Goal: Task Accomplishment & Management: Use online tool/utility

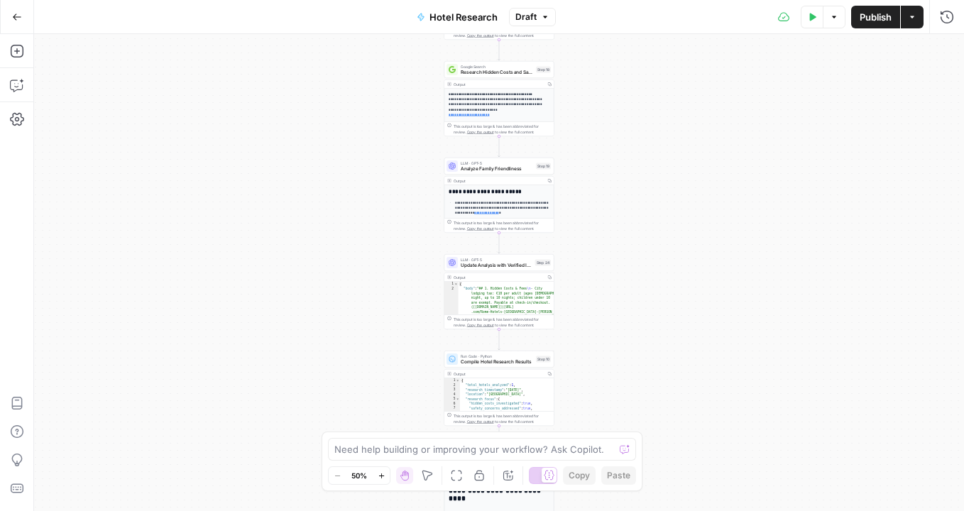
click at [530, 89] on div "**********" at bounding box center [499, 148] width 109 height 119
click at [575, 114] on div "**********" at bounding box center [499, 272] width 930 height 477
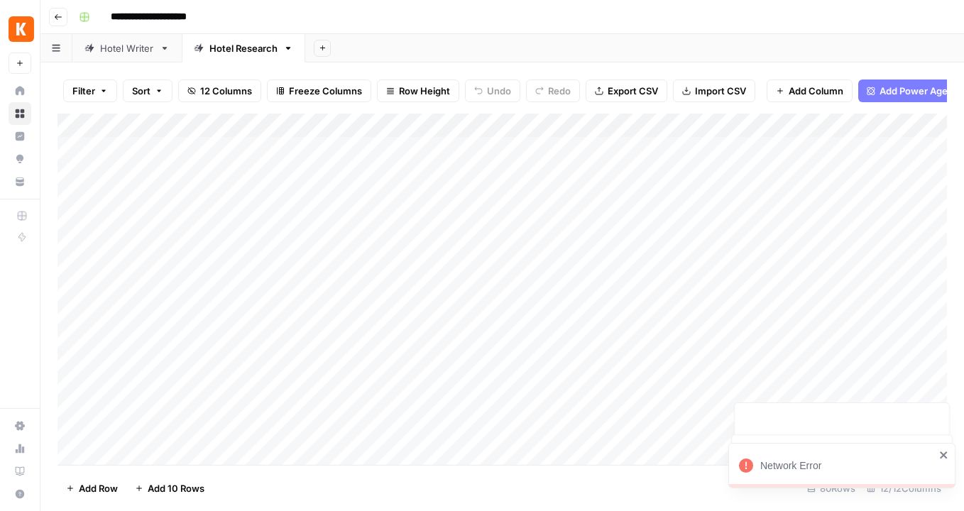
click at [641, 144] on div "Add Column" at bounding box center [503, 289] width 890 height 351
click at [690, 123] on div "Add Column" at bounding box center [503, 289] width 890 height 351
click at [764, 155] on div "Add Column" at bounding box center [503, 289] width 890 height 351
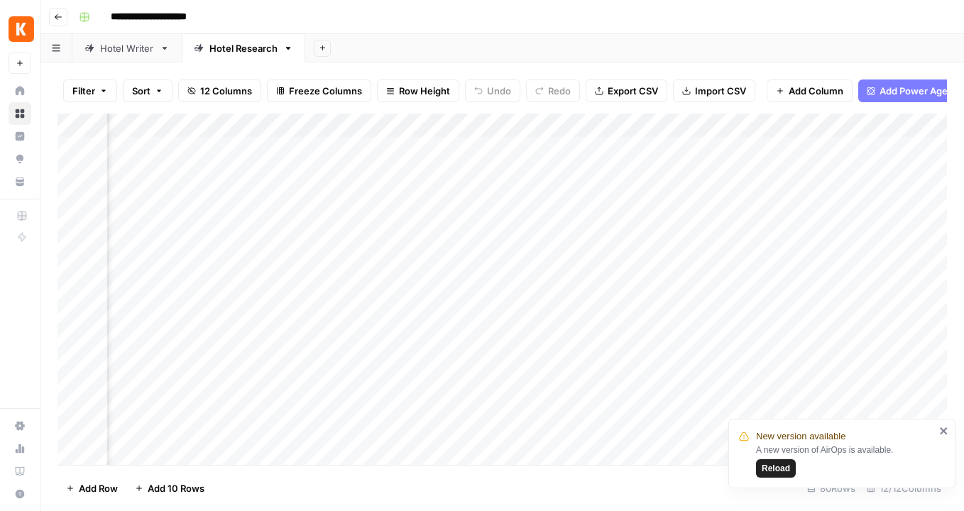
scroll to position [0, 413]
click at [447, 154] on div "Add Column" at bounding box center [503, 289] width 890 height 351
click at [496, 148] on div "Add Column" at bounding box center [503, 289] width 890 height 351
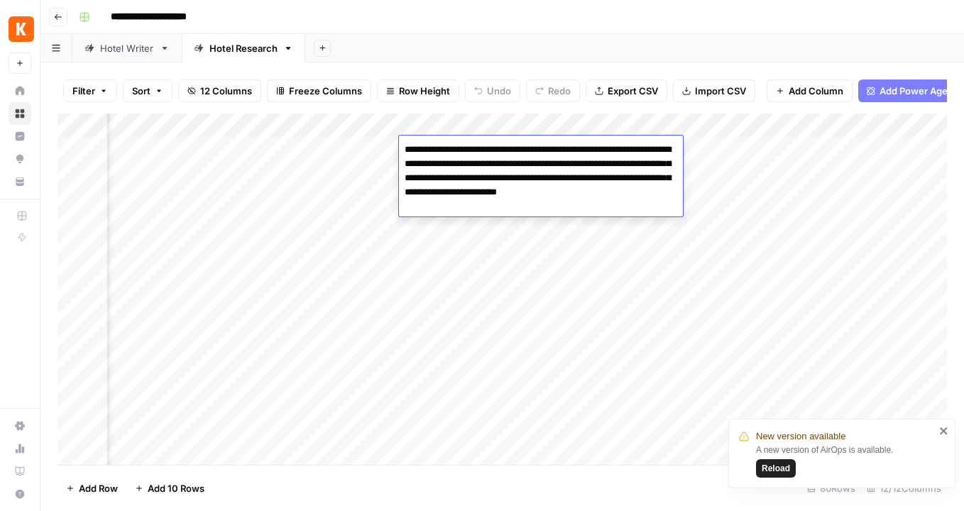
click at [496, 148] on textarea "**********" at bounding box center [541, 178] width 284 height 77
click at [337, 149] on div "Add Column" at bounding box center [503, 289] width 890 height 351
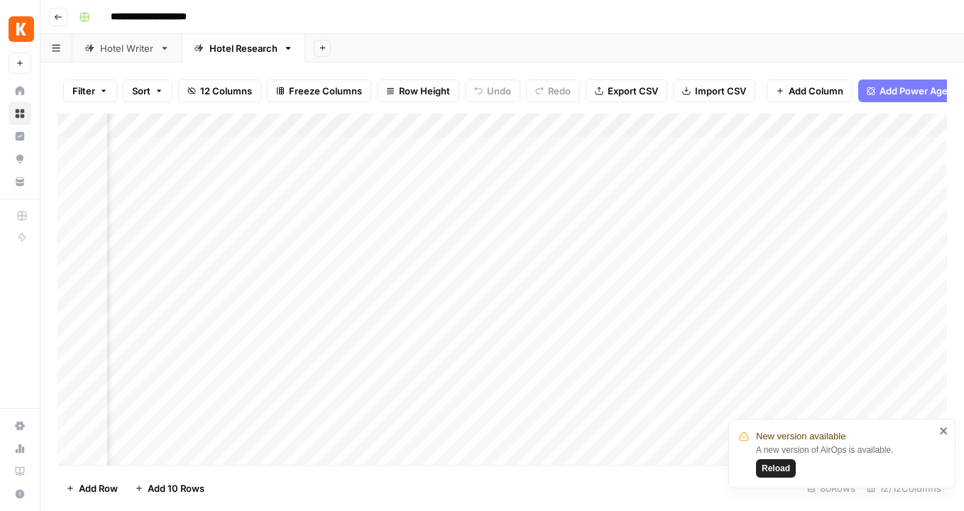
click at [337, 149] on div "Add Column" at bounding box center [503, 289] width 890 height 351
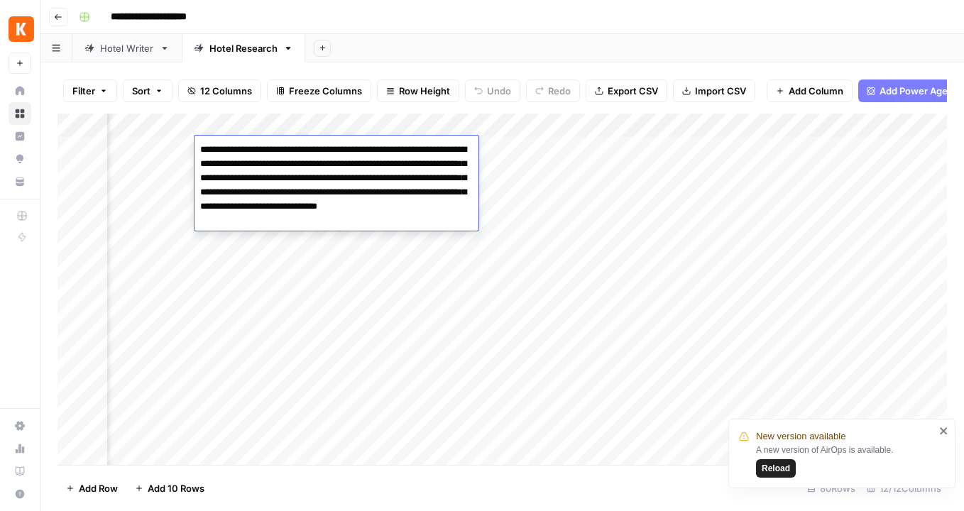
click at [337, 149] on textarea "**********" at bounding box center [337, 185] width 284 height 91
click at [367, 217] on textarea "**********" at bounding box center [337, 185] width 284 height 91
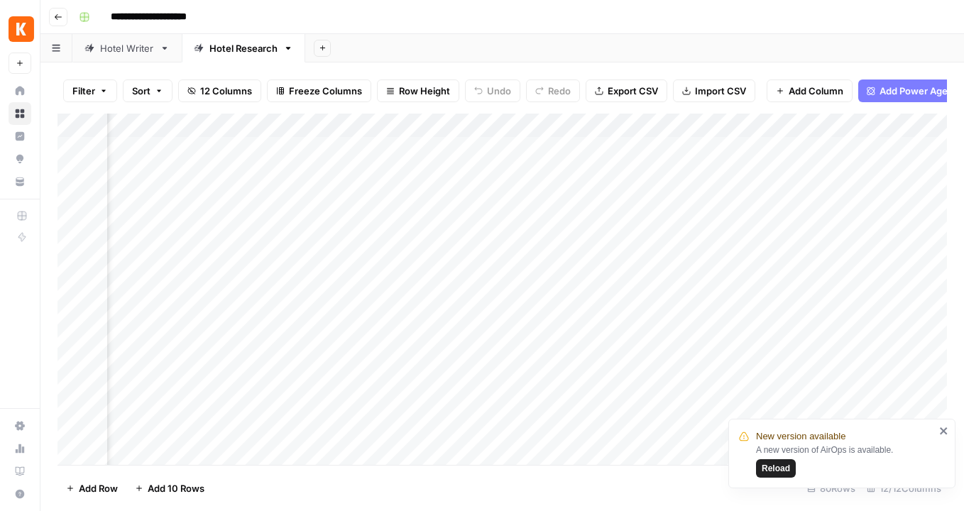
click at [659, 132] on div "Add Column" at bounding box center [503, 289] width 890 height 351
click at [760, 143] on div "Add Column" at bounding box center [503, 289] width 890 height 351
click at [760, 151] on div "Add Column" at bounding box center [503, 289] width 890 height 351
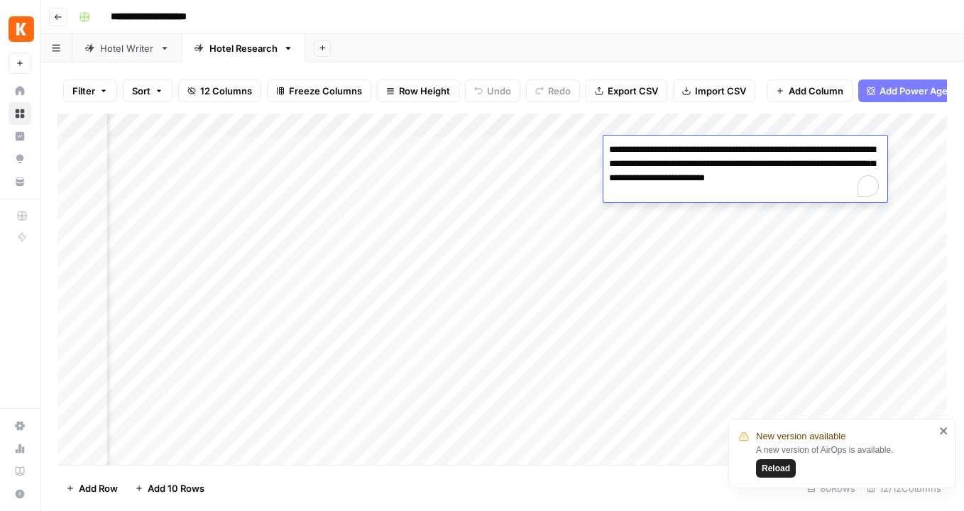
click at [760, 151] on textarea "**********" at bounding box center [746, 171] width 284 height 62
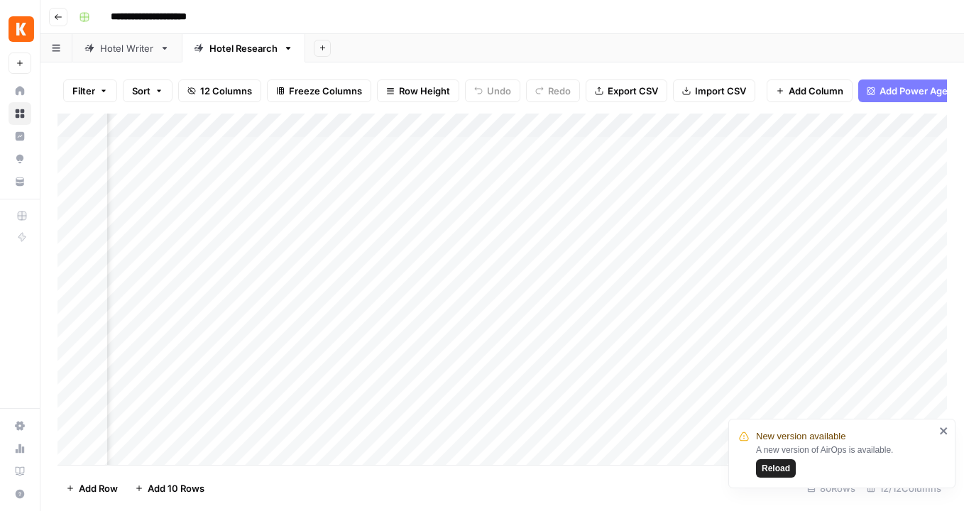
click at [838, 124] on div "Add Column" at bounding box center [503, 289] width 890 height 351
click at [854, 129] on div "Add Column" at bounding box center [503, 289] width 890 height 351
click at [876, 151] on div "Add Column" at bounding box center [908, 289] width 78 height 351
click at [459, 146] on div "Add Column" at bounding box center [503, 289] width 890 height 351
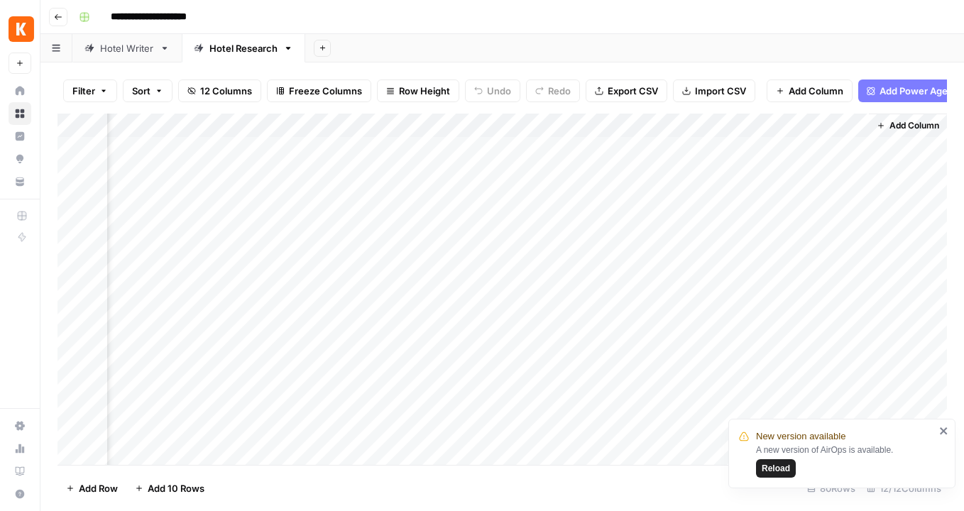
click at [246, 200] on div "Add Column" at bounding box center [503, 289] width 890 height 351
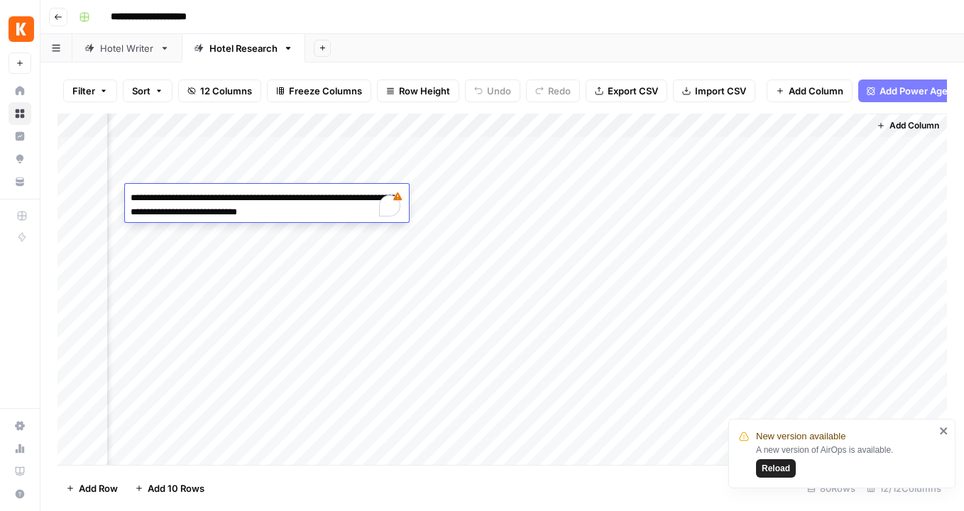
click at [271, 205] on textarea "**********" at bounding box center [267, 205] width 284 height 34
click at [256, 148] on div "Add Column" at bounding box center [503, 289] width 890 height 351
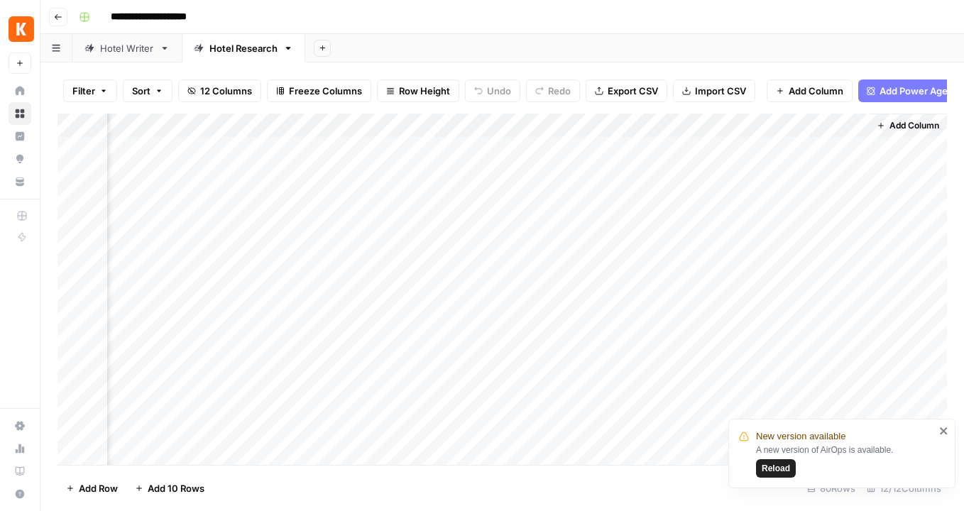
click at [143, 52] on div "Hotel Writer" at bounding box center [127, 48] width 54 height 14
click at [239, 47] on div "Hotel Research" at bounding box center [243, 48] width 68 height 14
click at [124, 48] on div "Hotel Writer" at bounding box center [127, 48] width 54 height 14
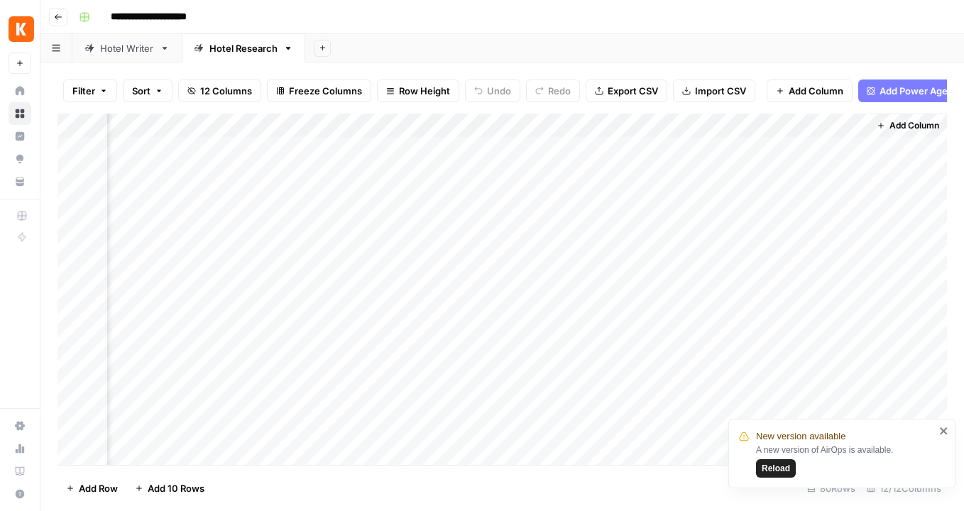
click at [126, 47] on div "Hotel Writer" at bounding box center [127, 48] width 54 height 14
click at [377, 151] on div "Add Column" at bounding box center [503, 210] width 890 height 192
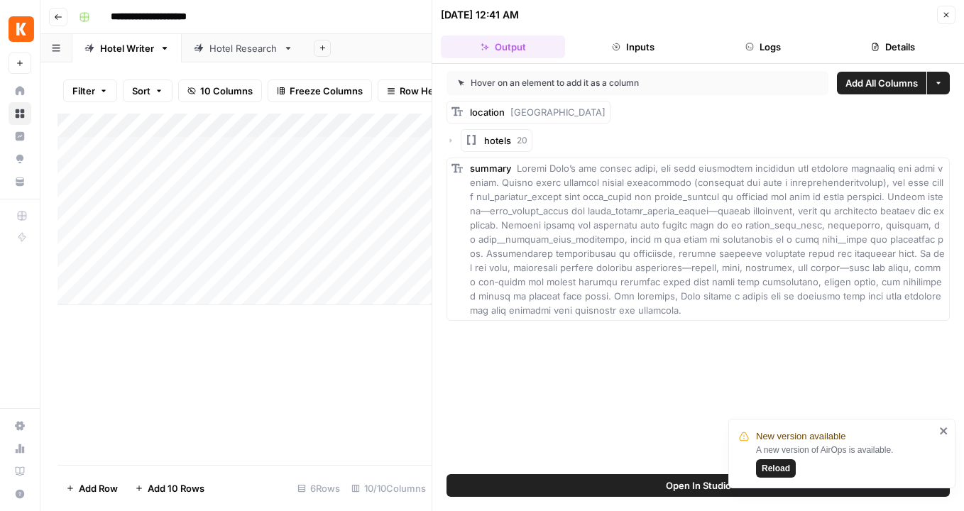
click at [944, 23] on button "Close" at bounding box center [946, 15] width 18 height 18
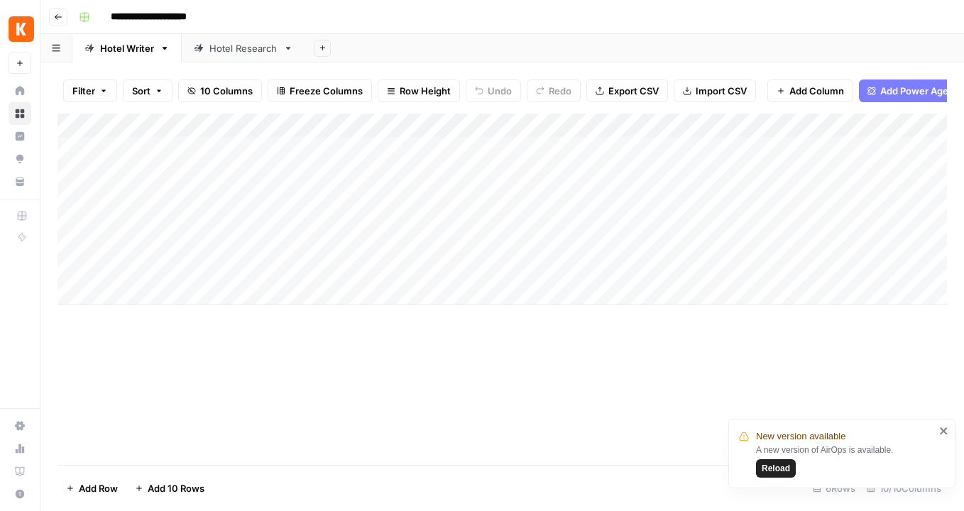
click at [378, 132] on div "Add Column" at bounding box center [503, 210] width 890 height 192
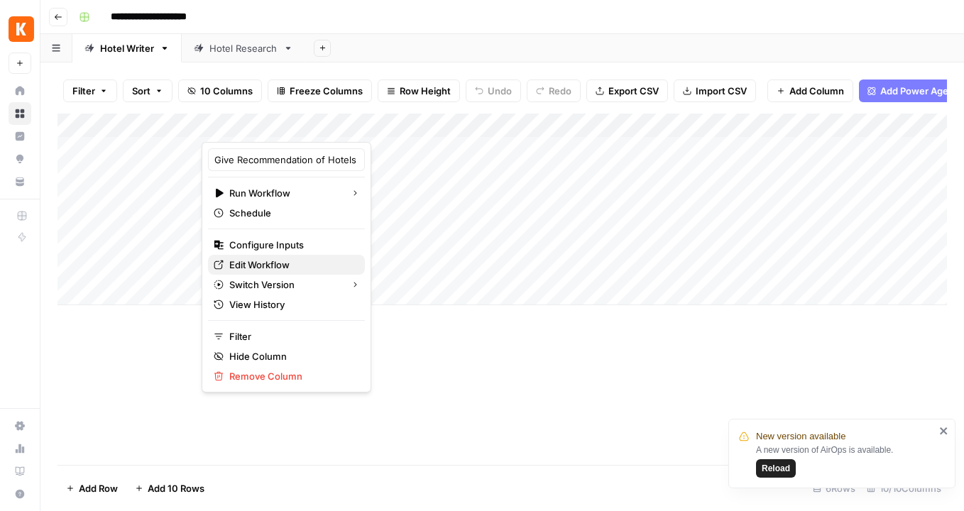
click at [281, 263] on span "Edit Workflow" at bounding box center [291, 265] width 124 height 14
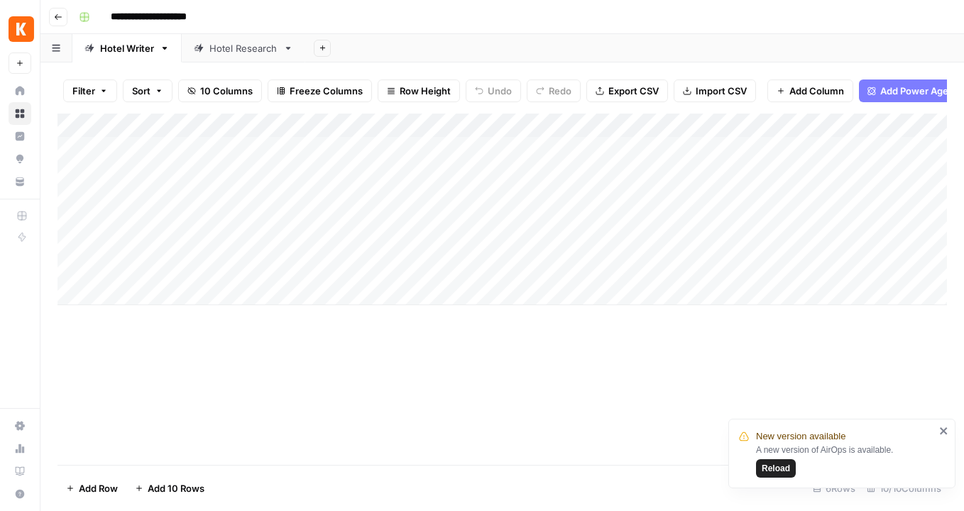
click at [455, 147] on div "Add Column" at bounding box center [503, 210] width 890 height 192
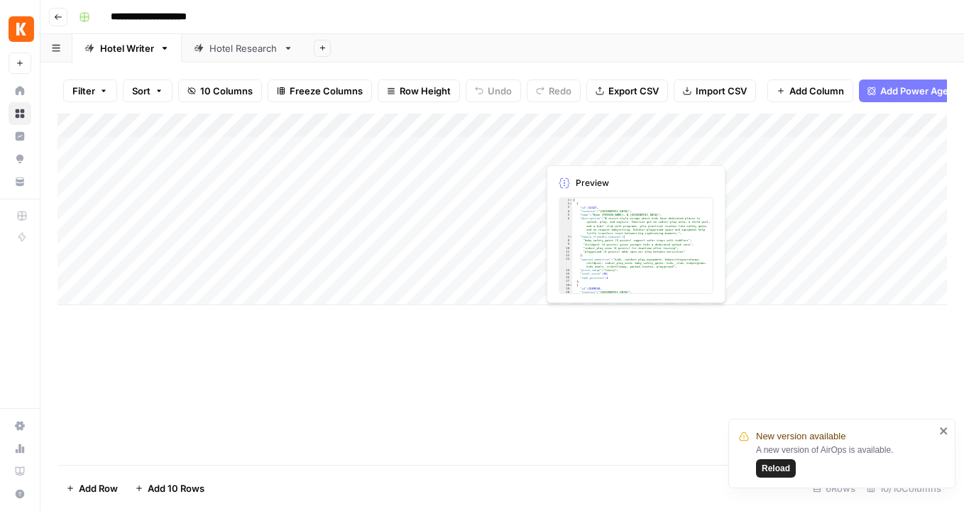
click at [579, 149] on div "Add Column" at bounding box center [503, 210] width 890 height 192
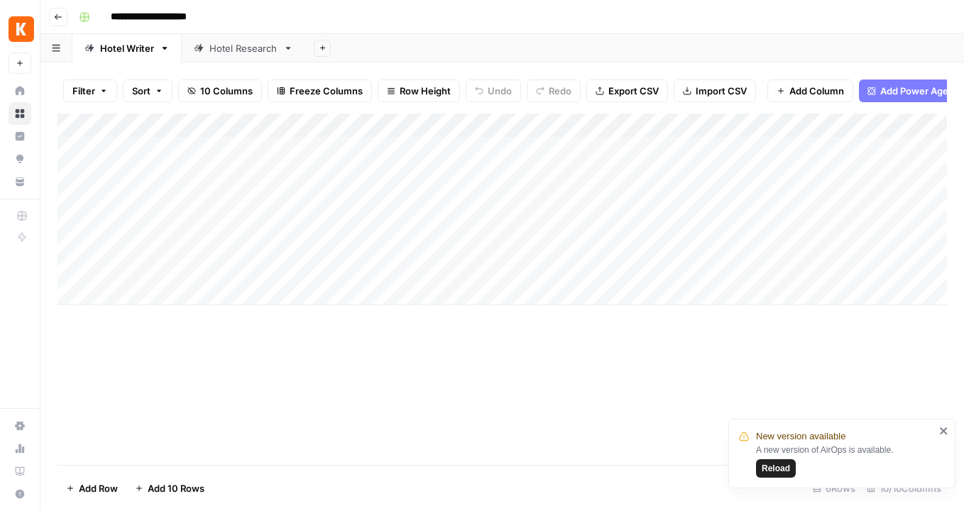
click at [654, 125] on div "Add Column" at bounding box center [503, 210] width 890 height 192
click at [698, 369] on div "Add Column" at bounding box center [503, 289] width 890 height 351
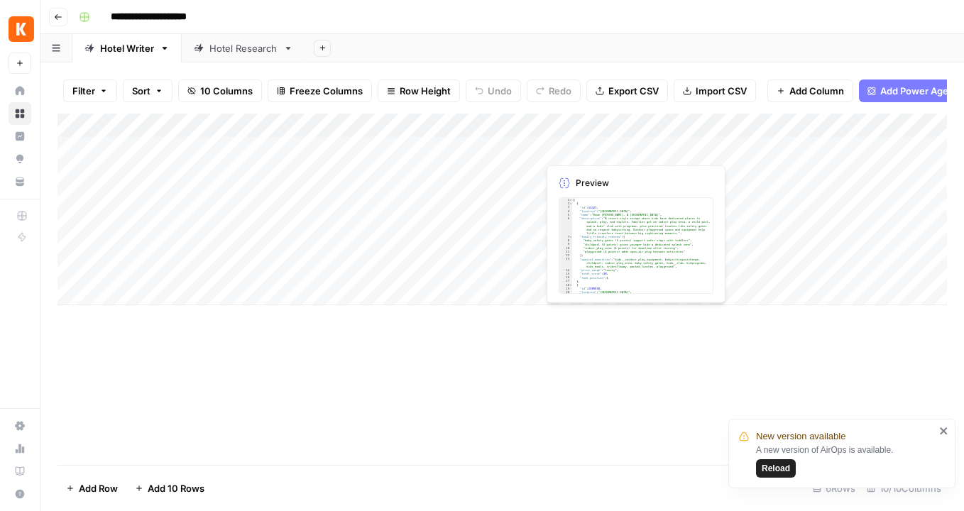
click at [579, 148] on div "Add Column" at bounding box center [503, 210] width 890 height 192
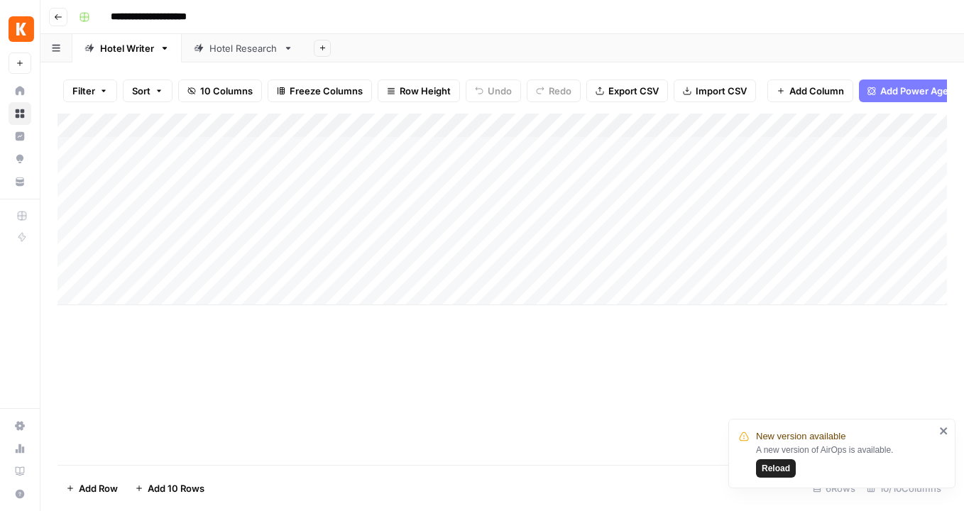
click at [648, 148] on div "Add Column" at bounding box center [503, 210] width 890 height 192
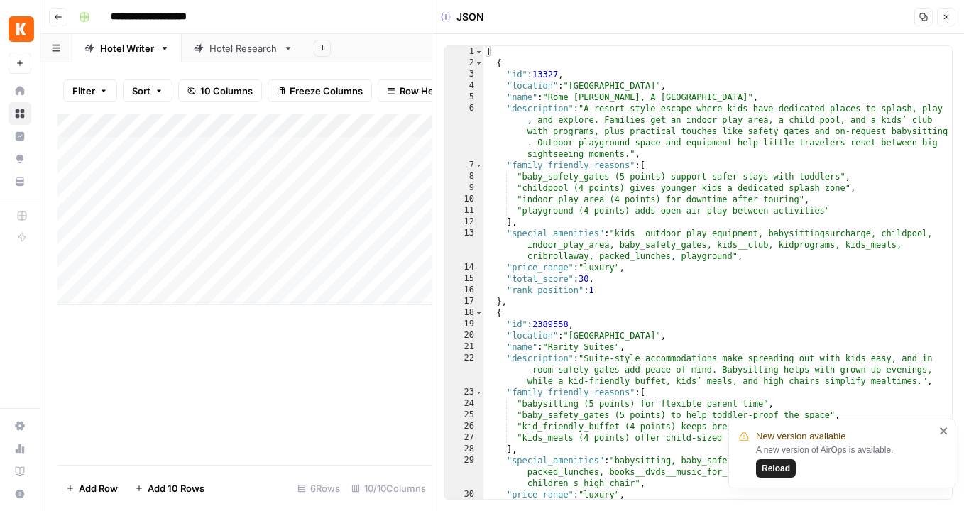
click at [945, 17] on icon "button" at bounding box center [946, 17] width 5 height 5
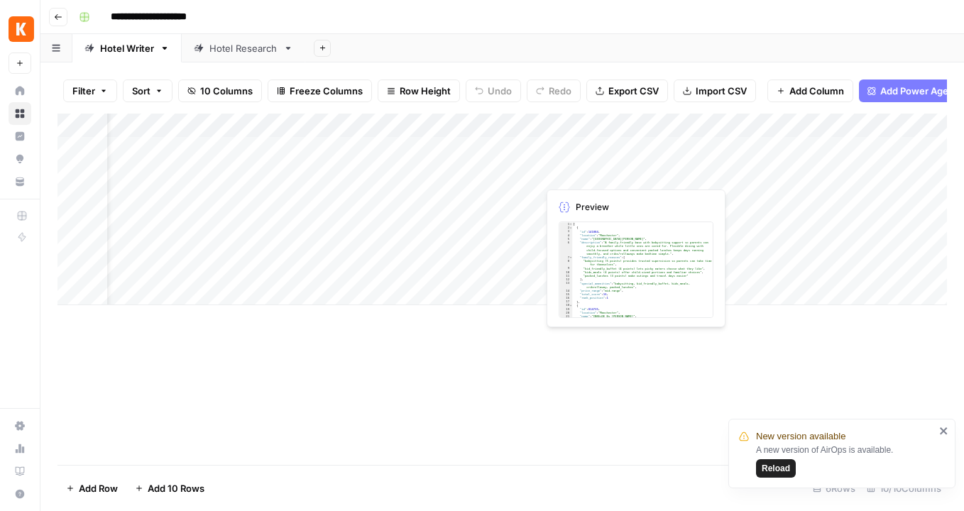
scroll to position [0, 182]
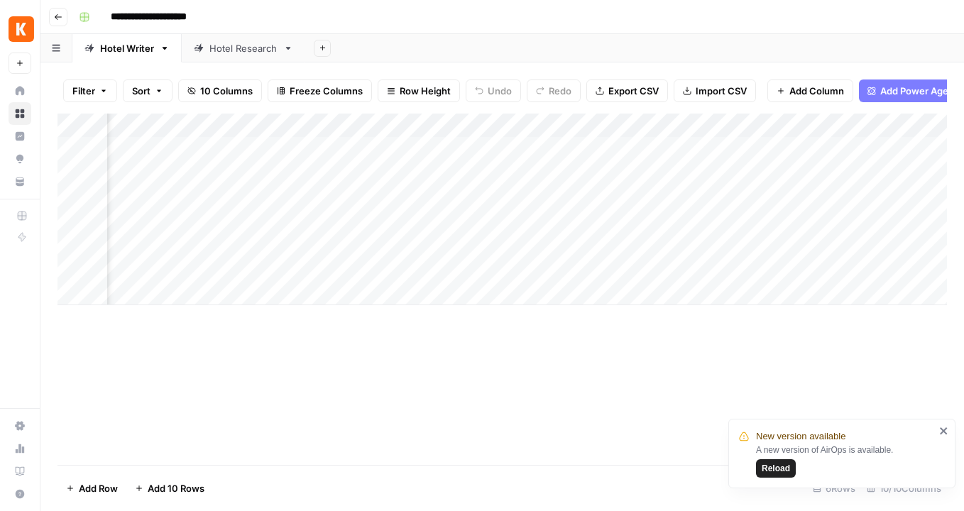
click at [558, 149] on div "Add Column" at bounding box center [503, 210] width 890 height 192
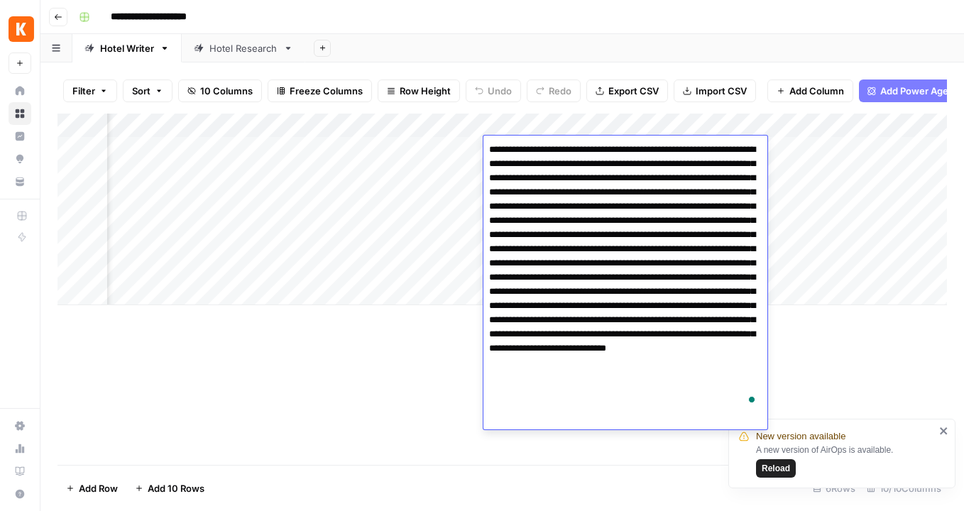
click at [561, 249] on textarea "To enrich screen reader interactions, please activate Accessibility in Grammarl…" at bounding box center [626, 278] width 284 height 276
click at [524, 278] on textarea "To enrich screen reader interactions, please activate Accessibility in Grammarl…" at bounding box center [626, 278] width 284 height 276
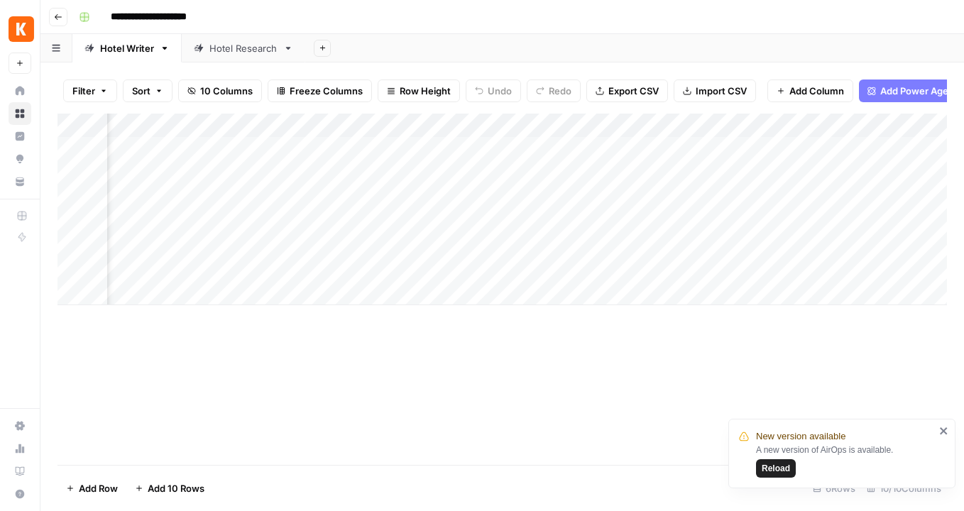
click at [447, 246] on div "Add Column" at bounding box center [503, 210] width 890 height 192
click at [465, 125] on div "Add Column" at bounding box center [503, 210] width 890 height 192
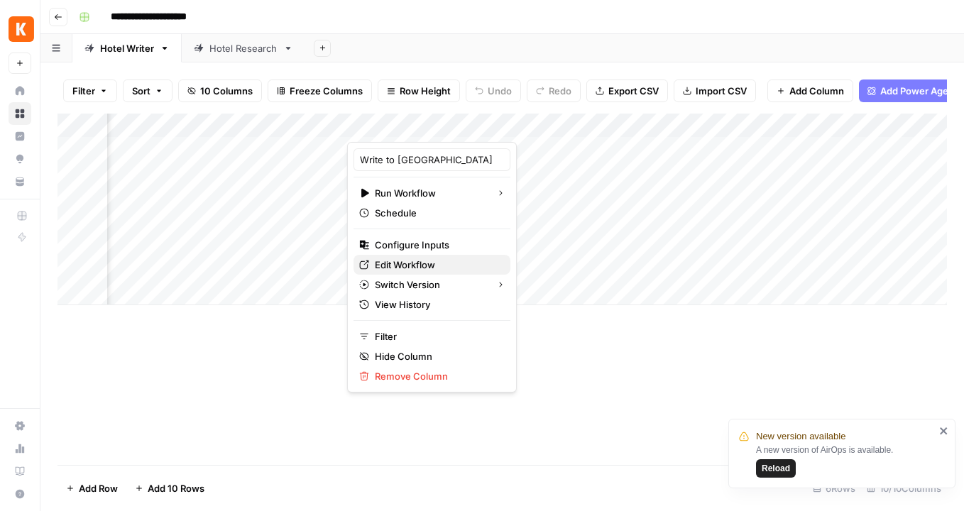
click at [408, 266] on span "Edit Workflow" at bounding box center [437, 265] width 124 height 14
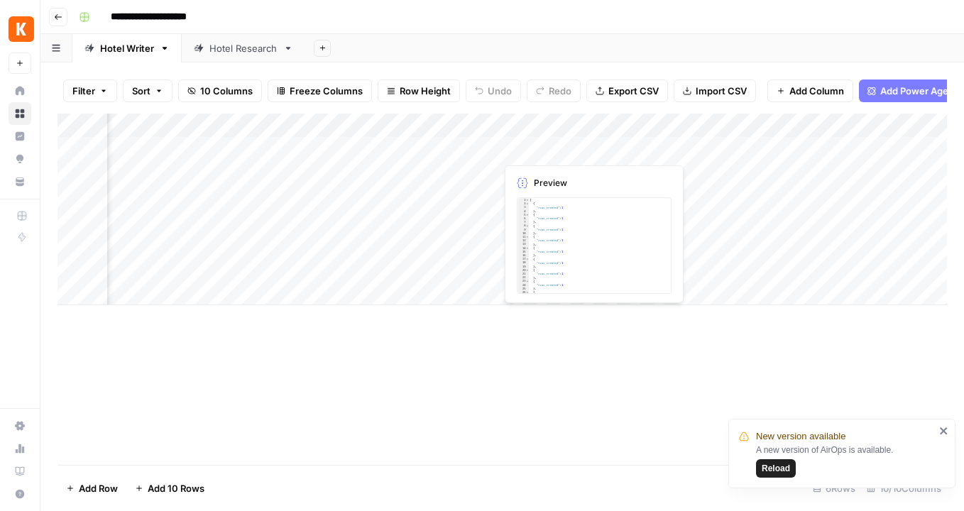
click at [550, 148] on div "Add Column" at bounding box center [503, 210] width 890 height 192
click at [614, 148] on div "Add Column" at bounding box center [503, 210] width 890 height 192
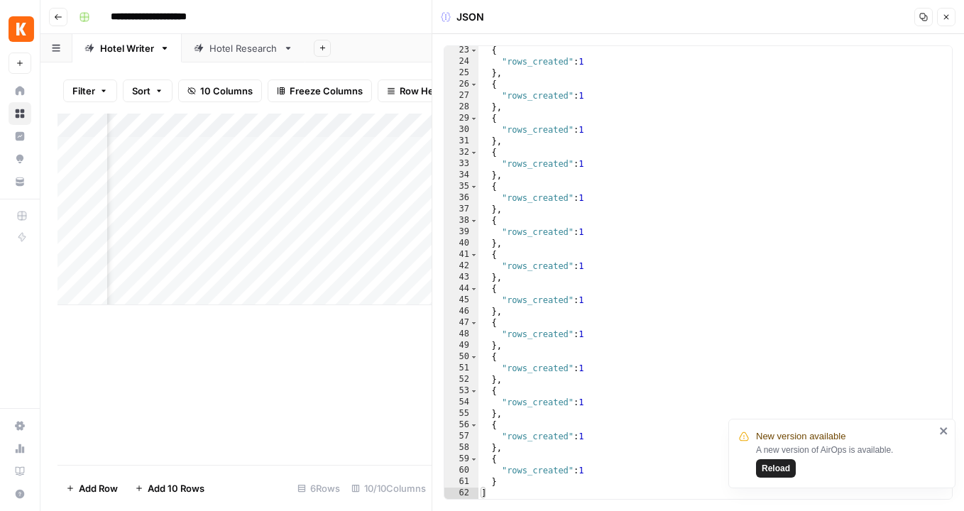
scroll to position [251, 0]
click at [947, 13] on icon "button" at bounding box center [946, 17] width 9 height 9
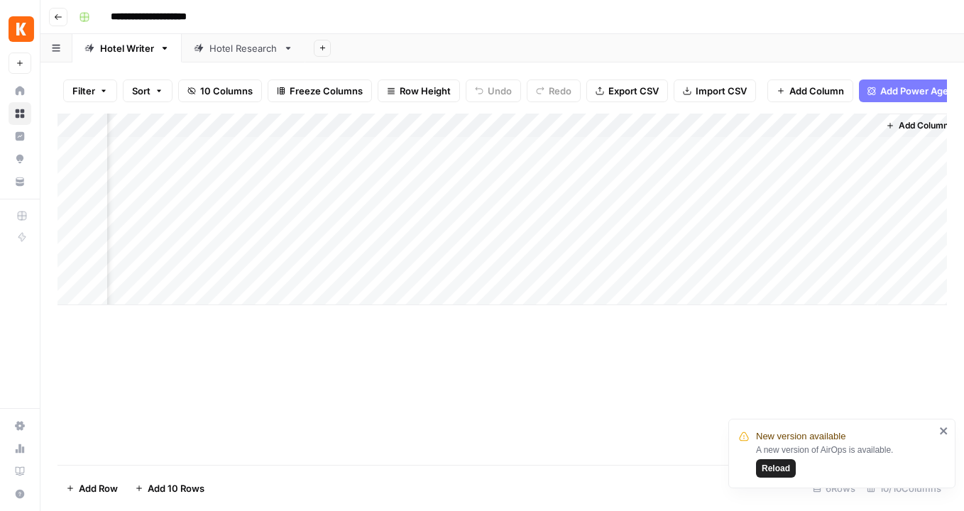
scroll to position [0, 599]
click at [540, 148] on div "Add Column" at bounding box center [503, 210] width 890 height 192
click at [582, 124] on div "Add Column" at bounding box center [503, 210] width 890 height 192
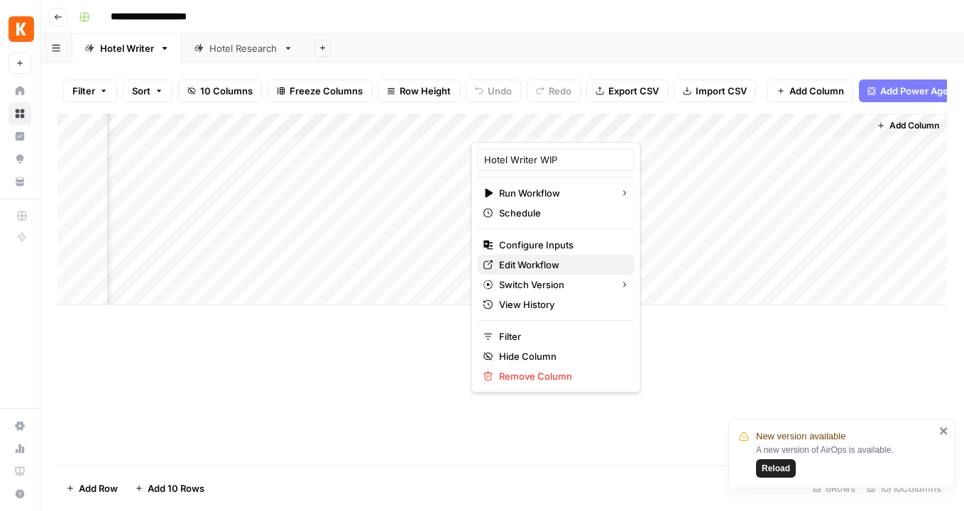
click at [538, 263] on span "Edit Workflow" at bounding box center [561, 265] width 124 height 14
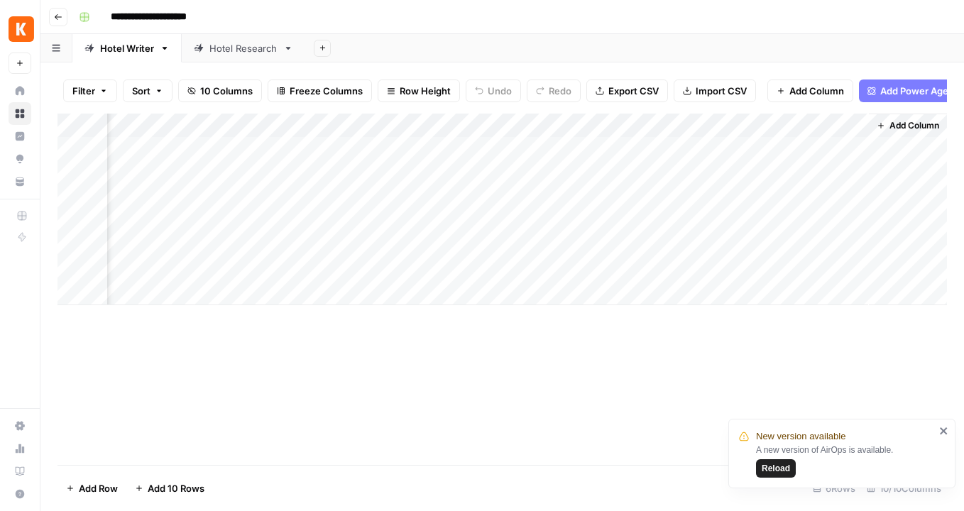
click at [241, 53] on div "Hotel Research" at bounding box center [243, 48] width 68 height 14
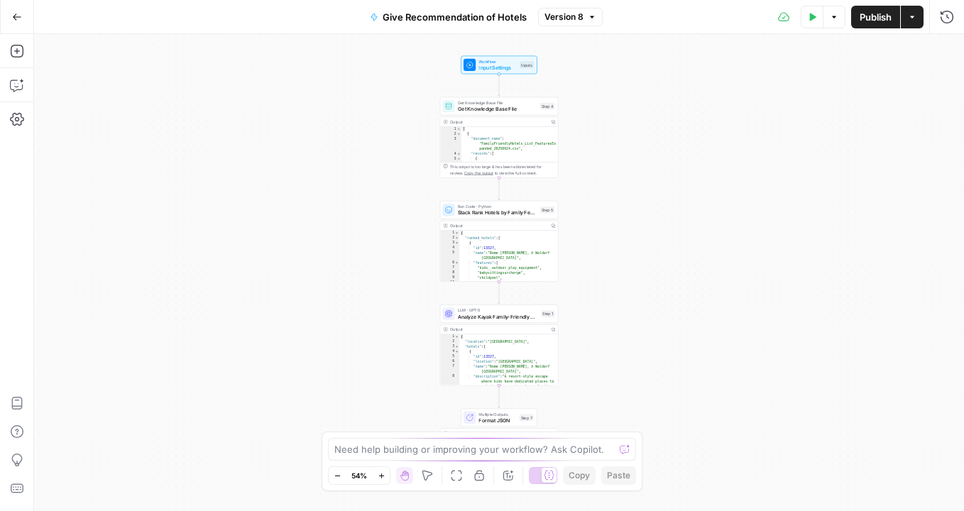
click at [603, 160] on div "Workflow Input Settings Inputs Get Knowledge Base File Get Knowledge Base File …" at bounding box center [499, 272] width 930 height 477
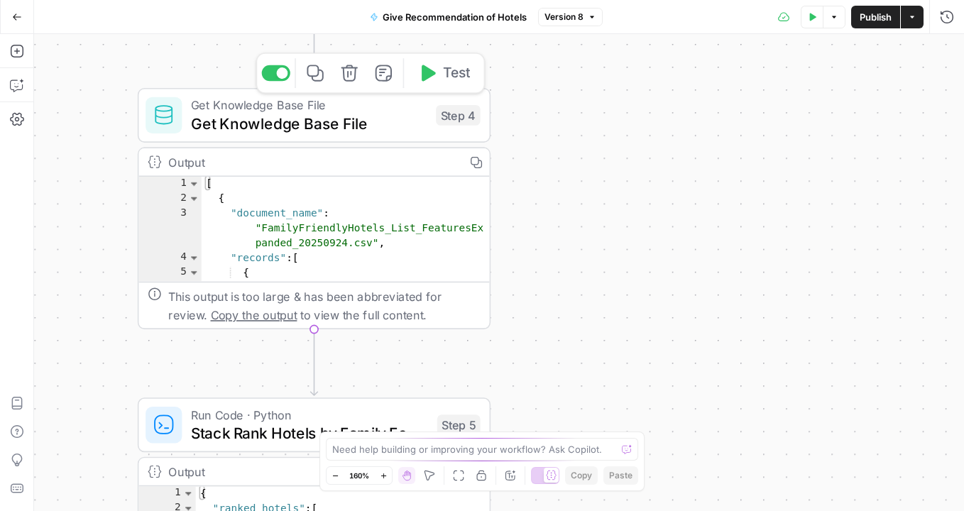
click at [351, 129] on span "Get Knowledge Base File" at bounding box center [309, 123] width 236 height 23
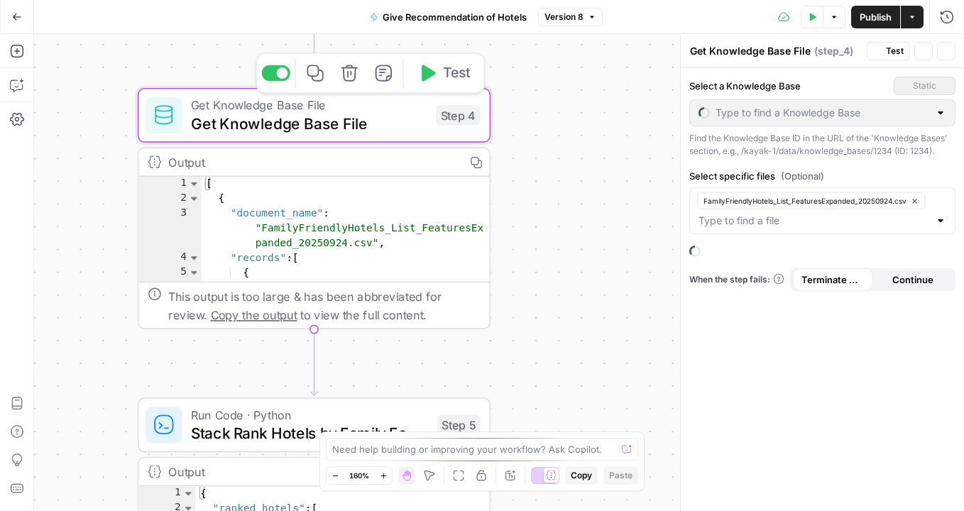
type input "Family Friendly Hotel List Features"
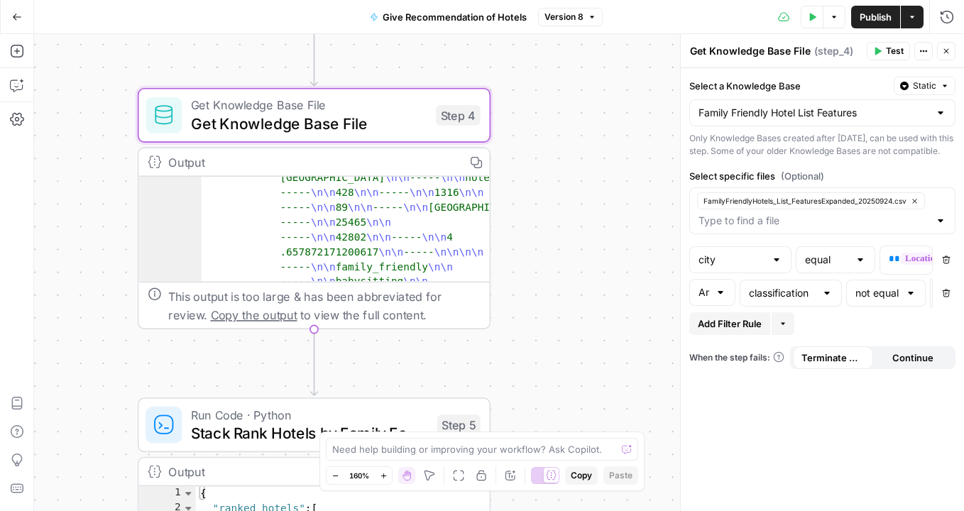
scroll to position [55, 0]
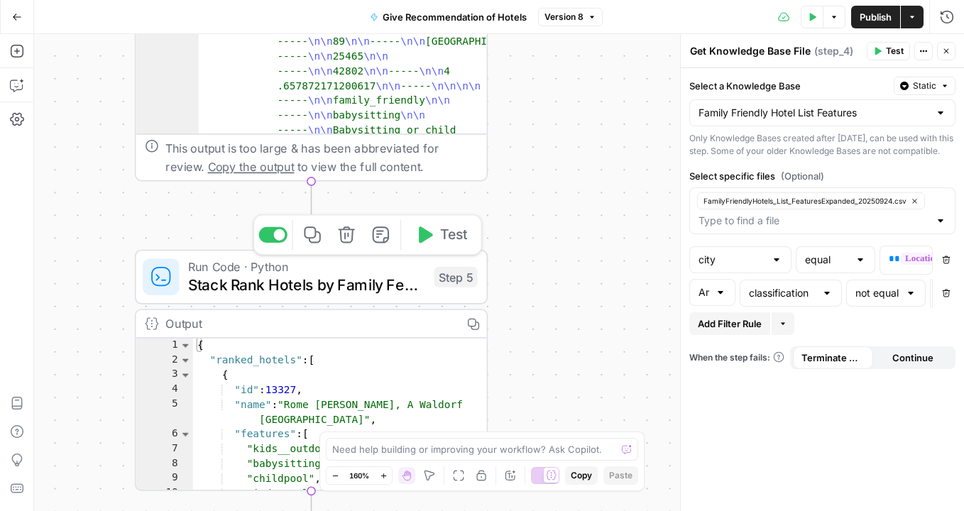
click at [328, 278] on span "Stack Rank Hotels by Family Features" at bounding box center [306, 284] width 237 height 23
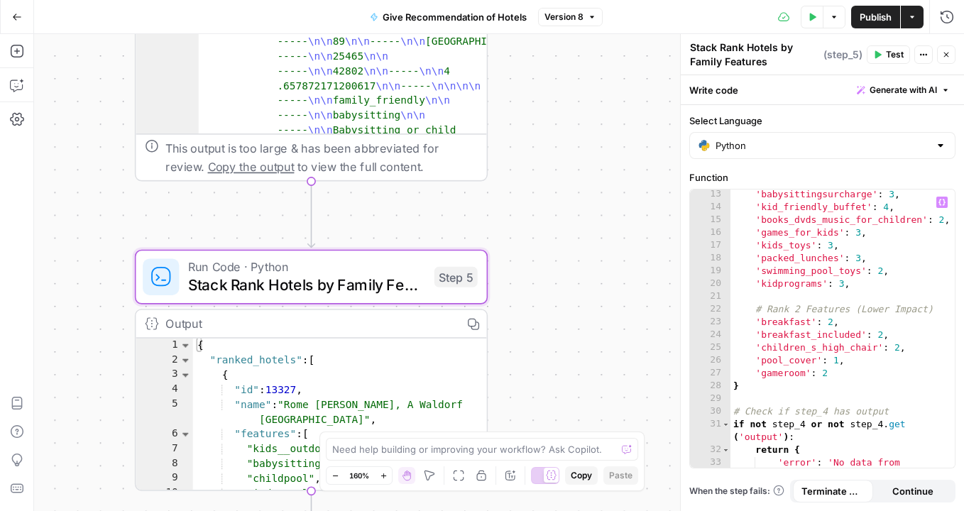
scroll to position [189, 0]
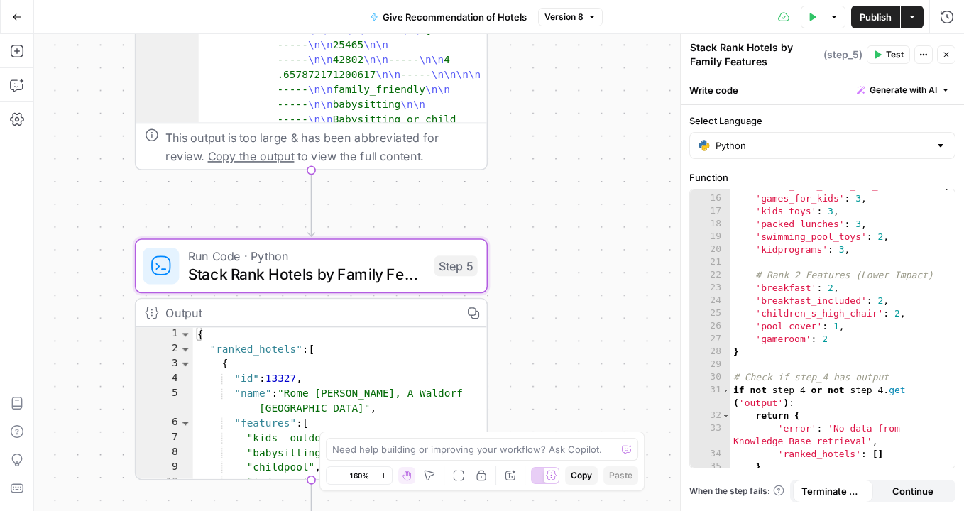
click at [522, 318] on div "Workflow Input Settings Inputs Get Knowledge Base File Get Knowledge Base File …" at bounding box center [499, 272] width 930 height 477
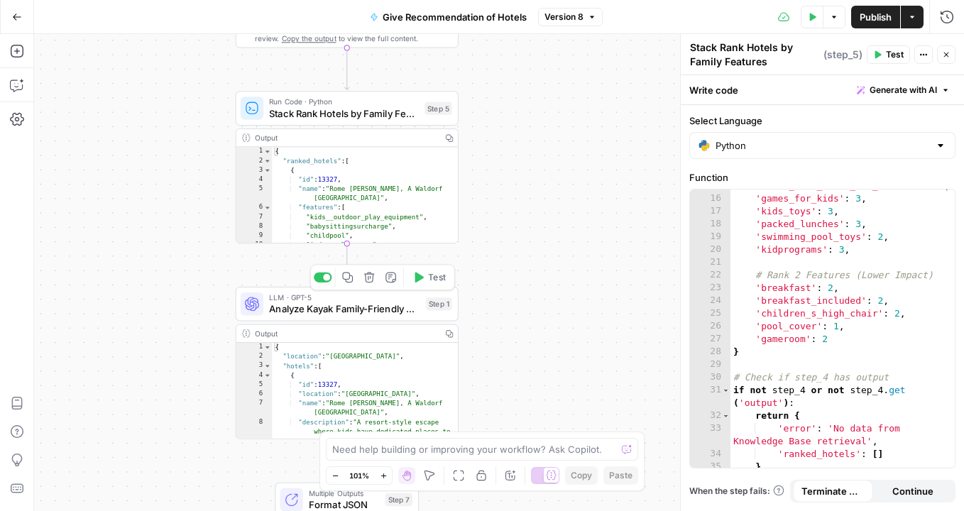
click at [354, 308] on span "Analyze Kayak Family-Friendly Hotels" at bounding box center [344, 309] width 151 height 14
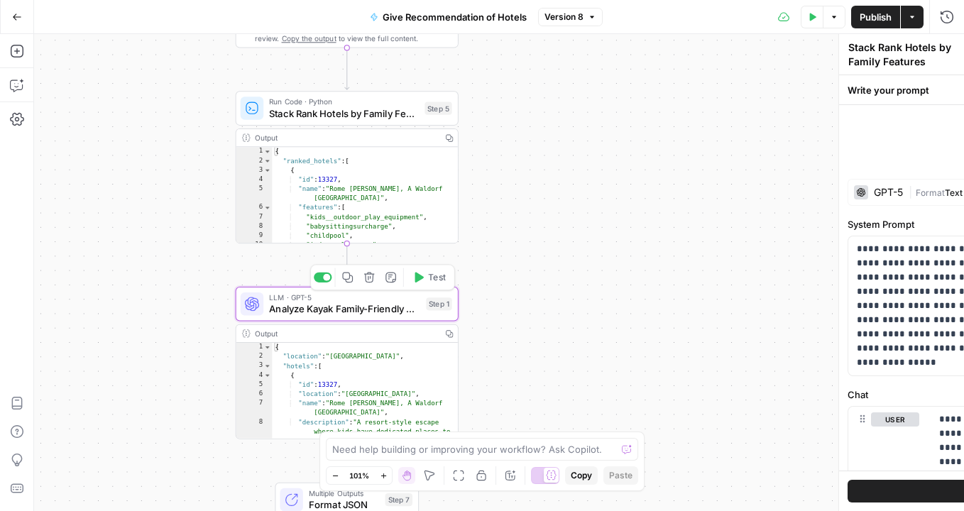
type textarea "Analyze Kayak Family-Friendly Hotels"
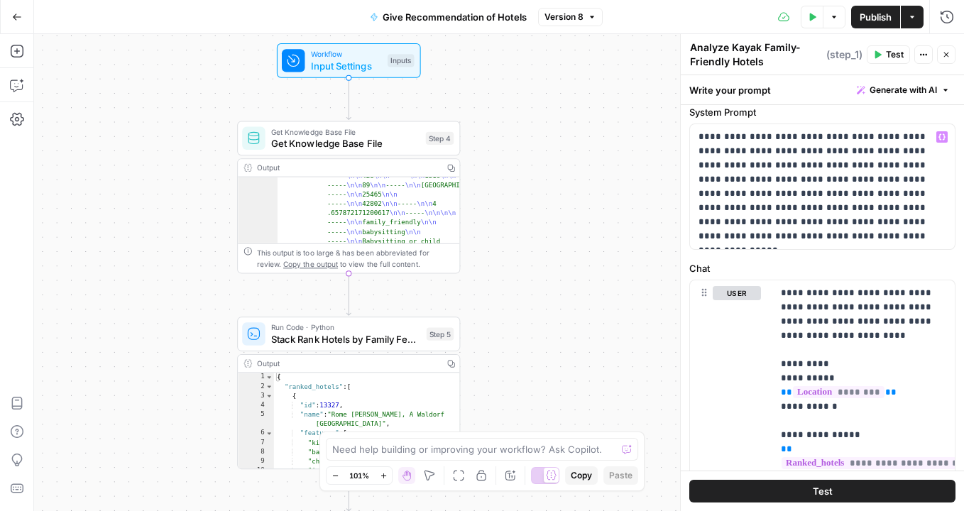
scroll to position [98, 0]
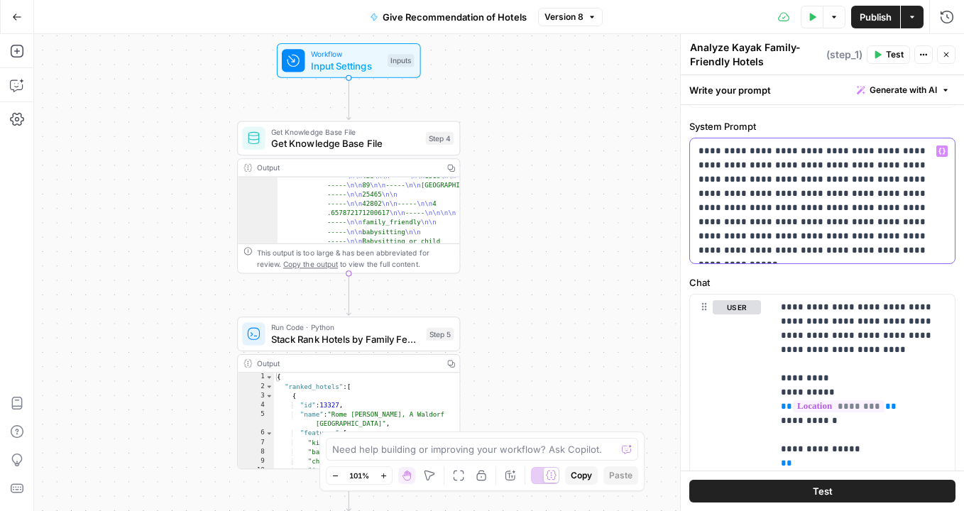
click at [753, 166] on p "**********" at bounding box center [823, 201] width 248 height 114
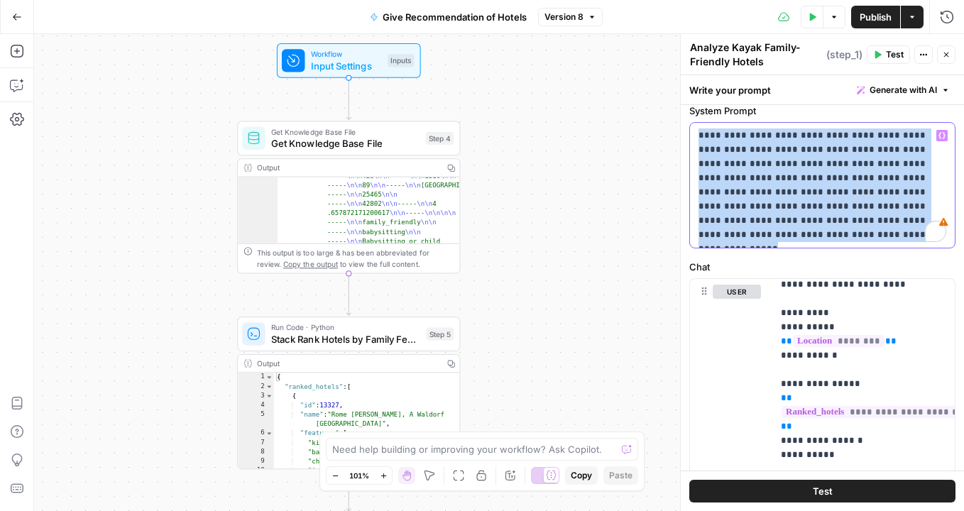
scroll to position [0, 0]
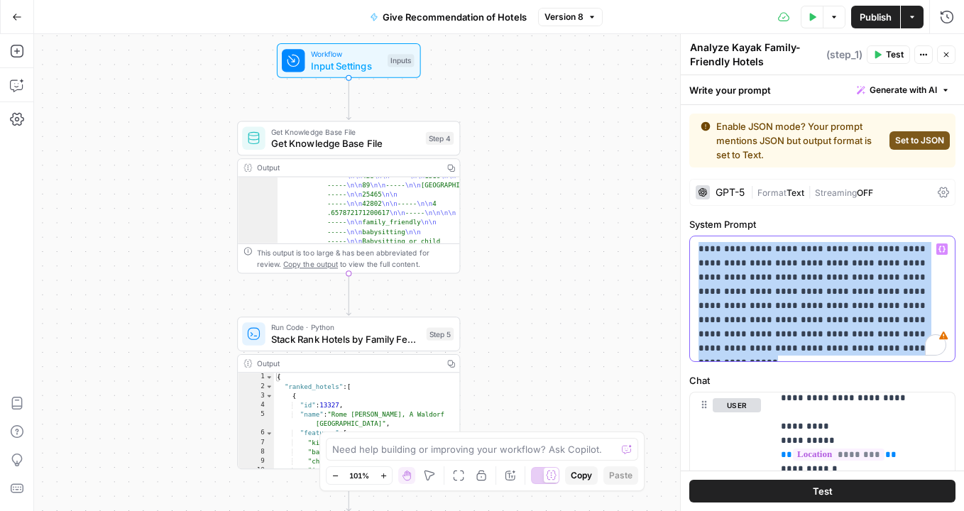
drag, startPoint x: 782, startPoint y: 205, endPoint x: 697, endPoint y: 251, distance: 96.3
click at [697, 251] on div "**********" at bounding box center [822, 298] width 265 height 125
copy p "**********"
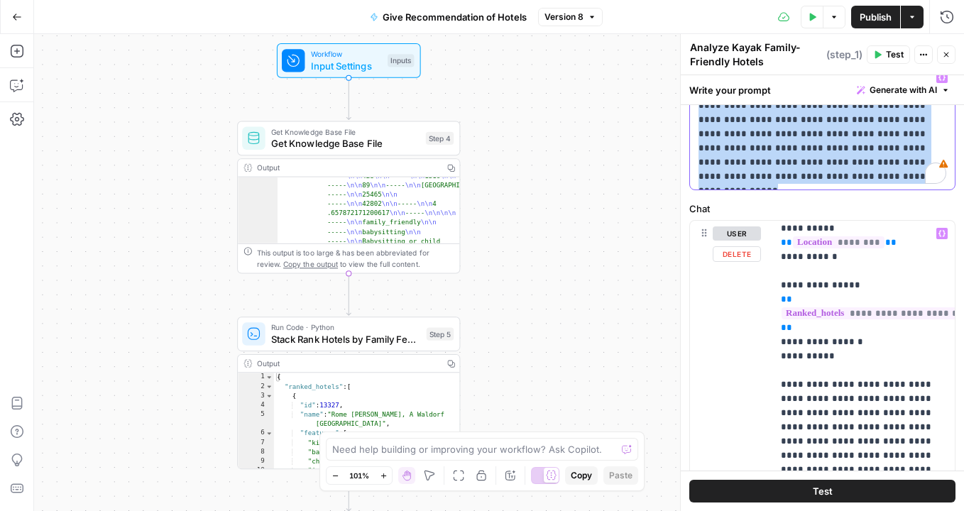
scroll to position [92, 0]
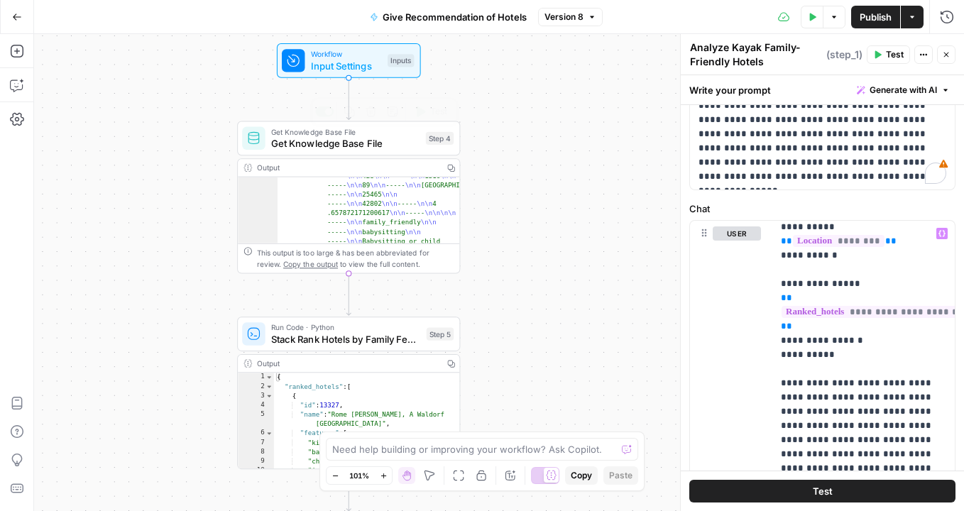
click at [569, 114] on div "Workflow Input Settings Inputs Get Knowledge Base File Get Knowledge Base File …" at bounding box center [499, 272] width 930 height 477
click at [319, 54] on span "Workflow" at bounding box center [347, 53] width 71 height 11
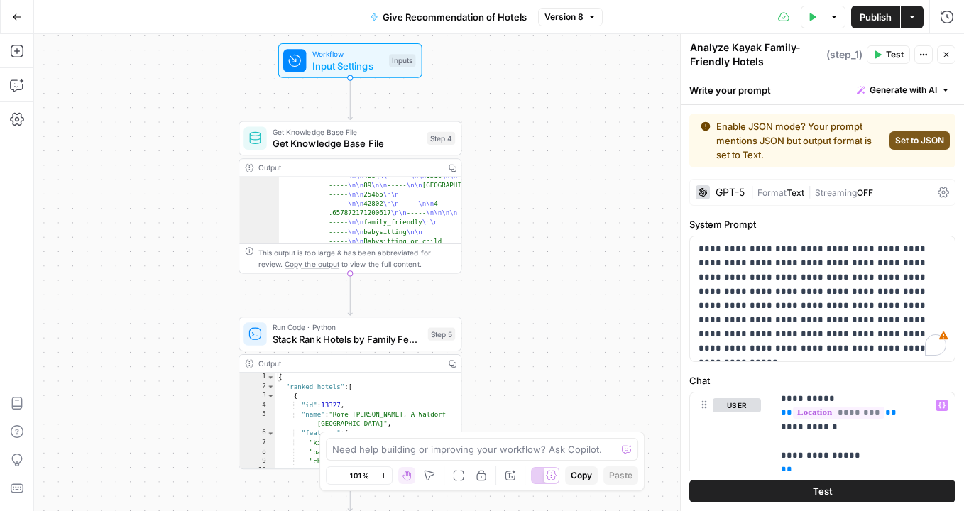
click at [305, 55] on div at bounding box center [294, 60] width 23 height 23
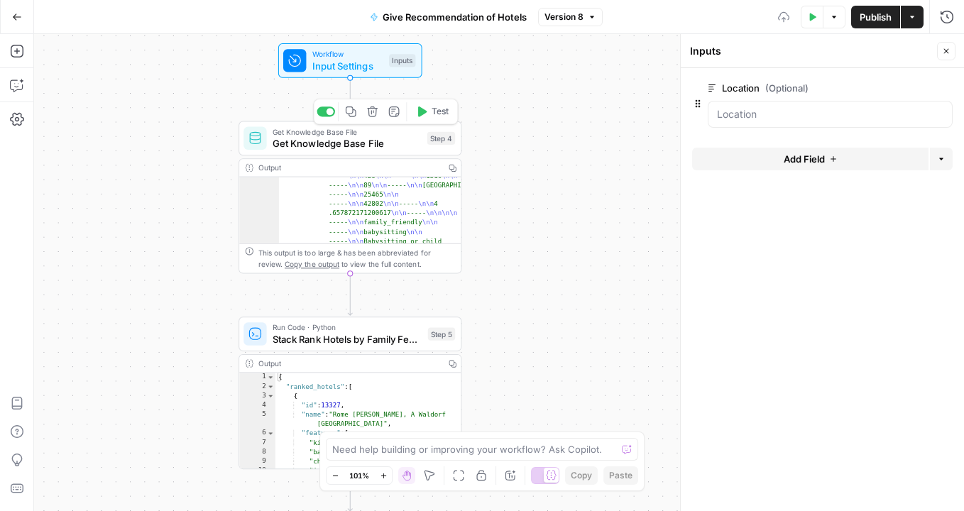
click at [307, 143] on span "Get Knowledge Base File" at bounding box center [347, 143] width 149 height 14
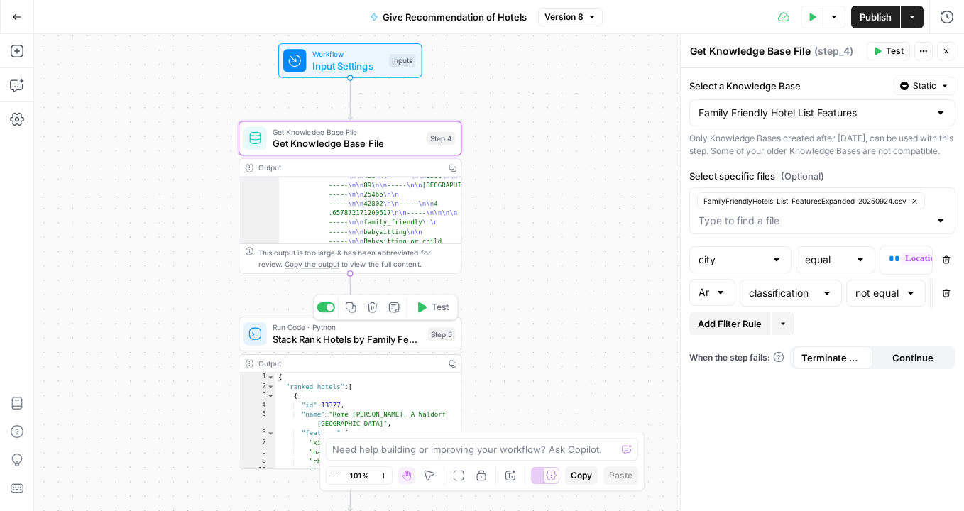
click at [302, 337] on span "Stack Rank Hotels by Family Features" at bounding box center [348, 339] width 150 height 14
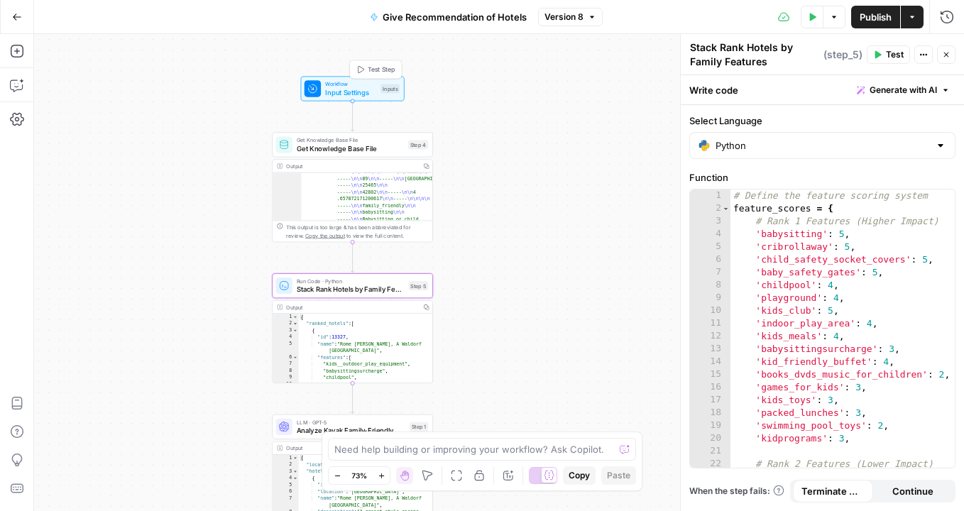
click at [348, 88] on span "Input Settings" at bounding box center [350, 92] width 51 height 11
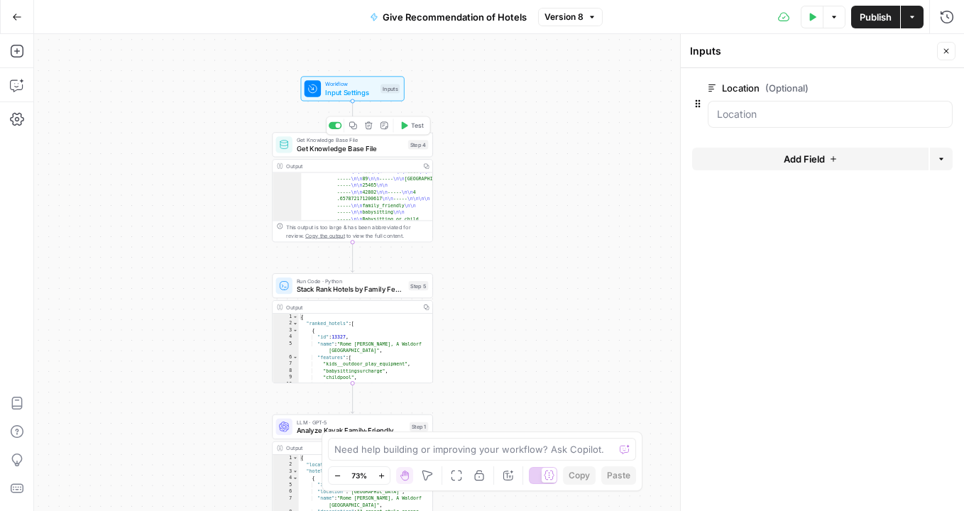
click at [339, 144] on span "Get Knowledge Base File" at bounding box center [350, 148] width 107 height 11
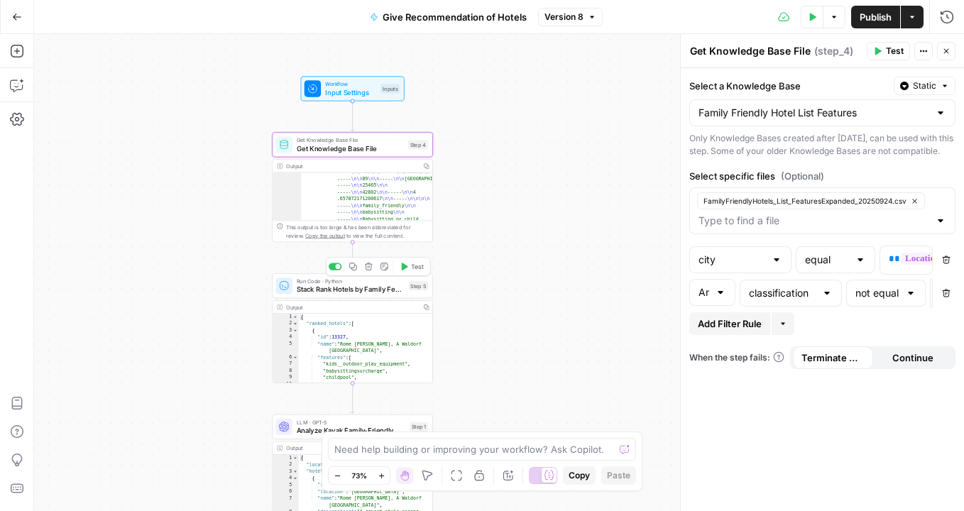
click at [346, 295] on div "Run Code · Python Stack Rank Hotels by Family Features Step 5 Copy step Delete …" at bounding box center [352, 285] width 161 height 25
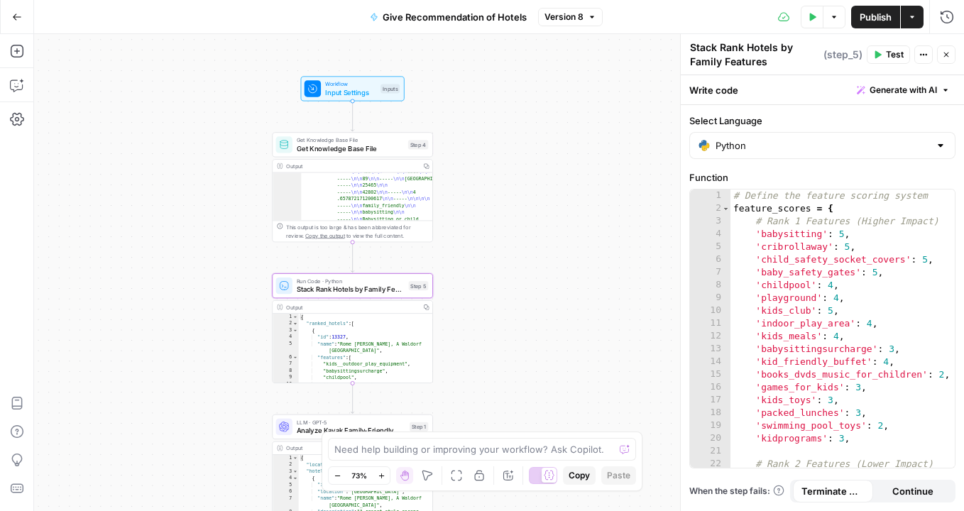
click at [746, 50] on textarea "Stack Rank Hotels by Family Features" at bounding box center [755, 54] width 130 height 28
drag, startPoint x: 768, startPoint y: 64, endPoint x: 692, endPoint y: 47, distance: 78.6
click at [692, 47] on textarea "Stack Rank Hotels by Family Features" at bounding box center [755, 54] width 130 height 28
click at [349, 152] on span "Get Knowledge Base File" at bounding box center [350, 148] width 107 height 11
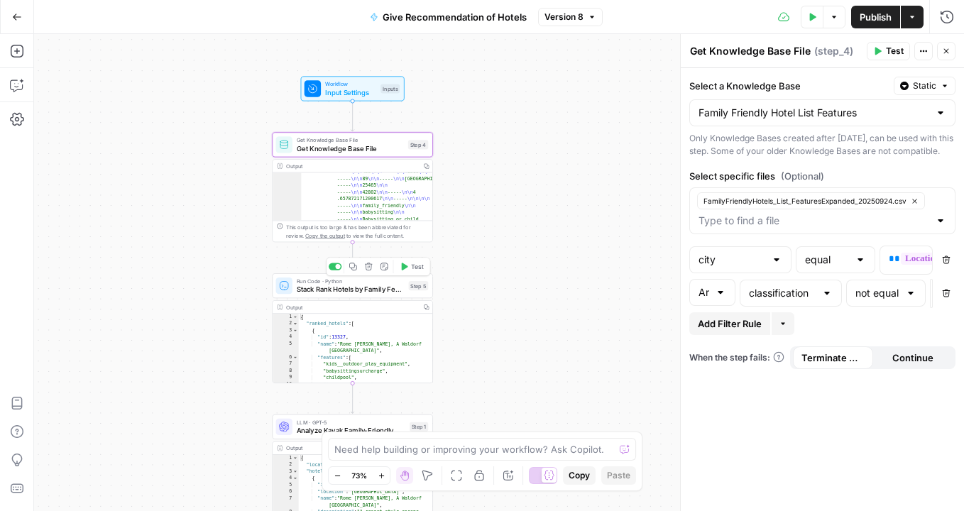
click at [324, 295] on div "Run Code · Python Stack Rank Hotels by Family Features Step 5 Copy step Delete …" at bounding box center [352, 285] width 161 height 25
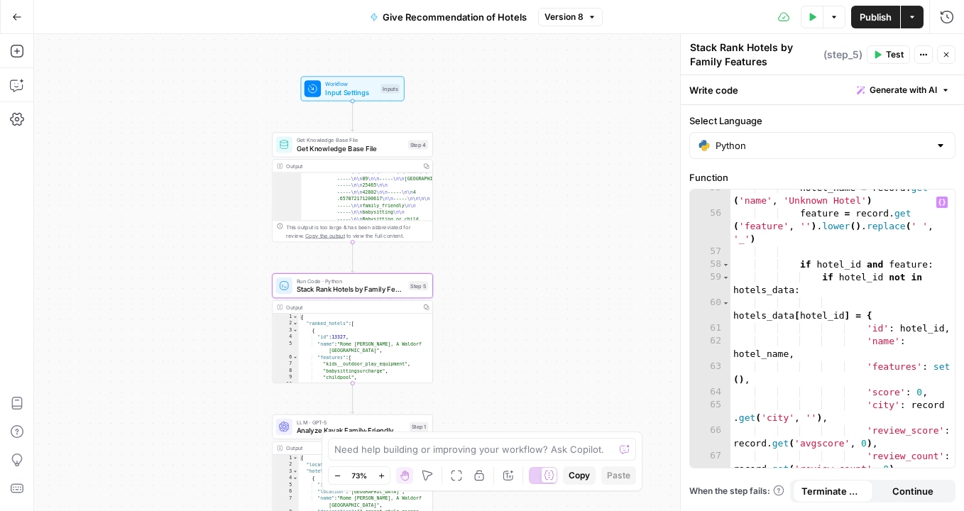
scroll to position [787, 0]
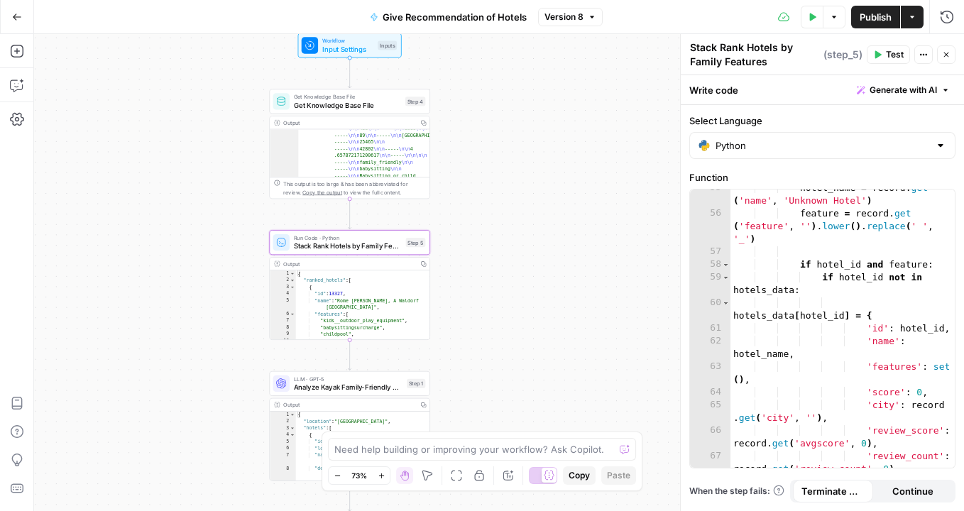
click at [317, 390] on span "Analyze Kayak Family-Friendly Hotels" at bounding box center [348, 387] width 109 height 11
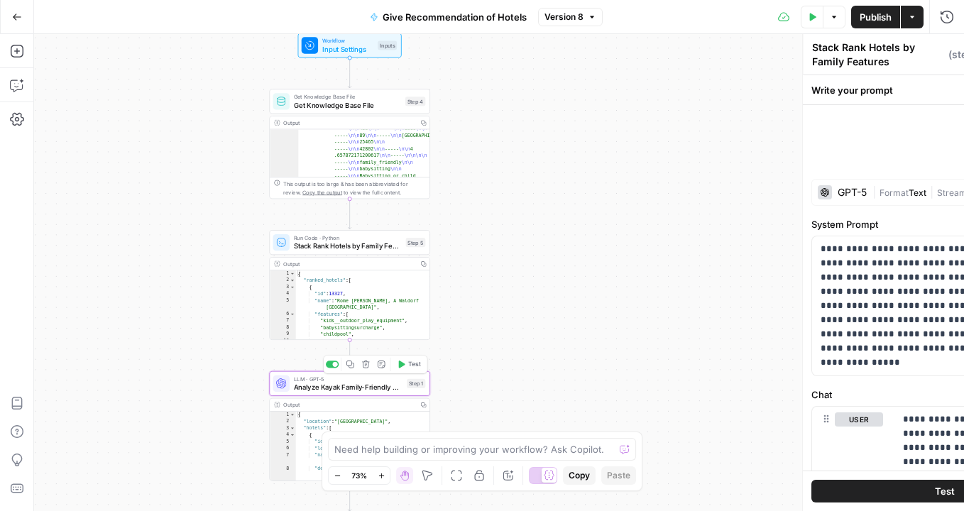
type textarea "Analyze Kayak Family-Friendly Hotels"
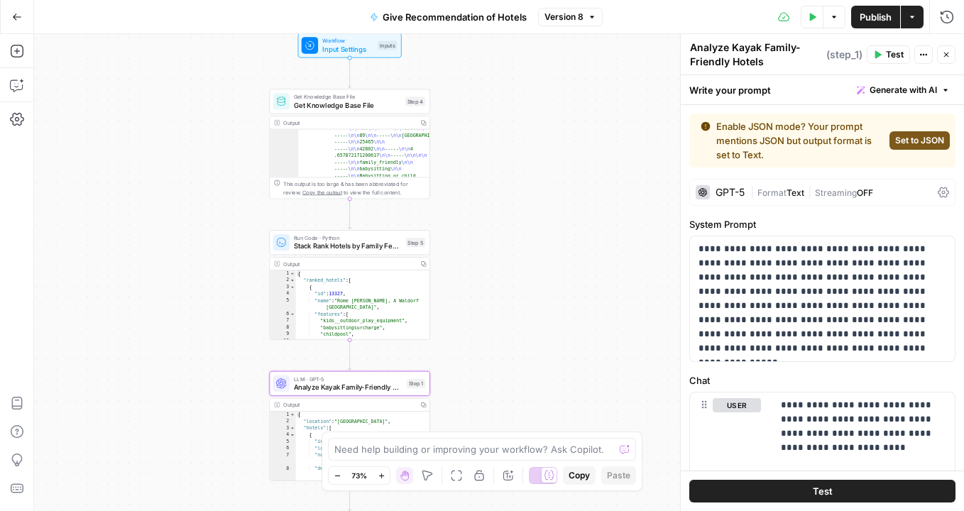
drag, startPoint x: 763, startPoint y: 59, endPoint x: 672, endPoint y: 43, distance: 92.2
click at [672, 43] on body "Kayak New Home Browse Insights Opportunities Your Data Recent Grids Hotel Net N…" at bounding box center [482, 255] width 964 height 511
drag, startPoint x: 775, startPoint y: 65, endPoint x: 625, endPoint y: 17, distance: 158.1
click at [625, 17] on body "Kayak New Home Browse Insights Opportunities Your Data Recent Grids Hotel Net N…" at bounding box center [482, 255] width 964 height 511
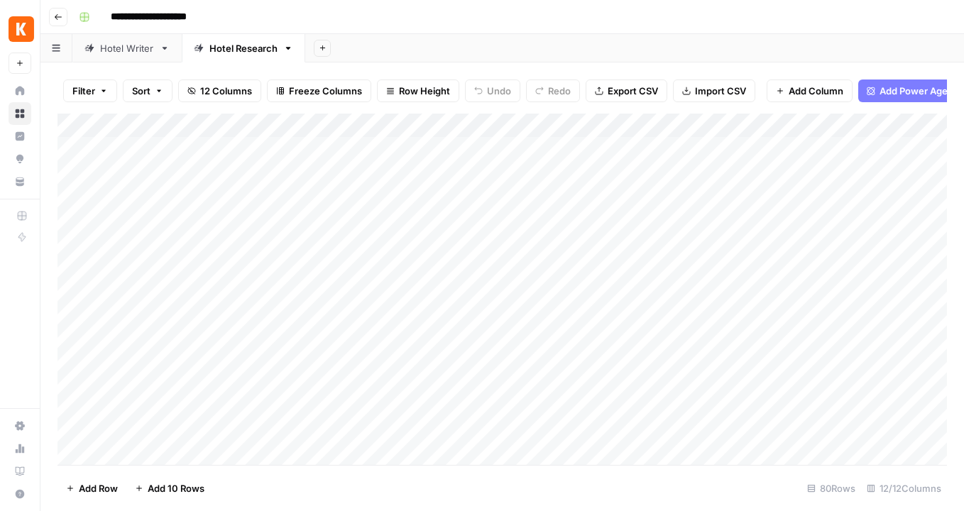
click at [106, 52] on div "Hotel Writer" at bounding box center [127, 48] width 54 height 14
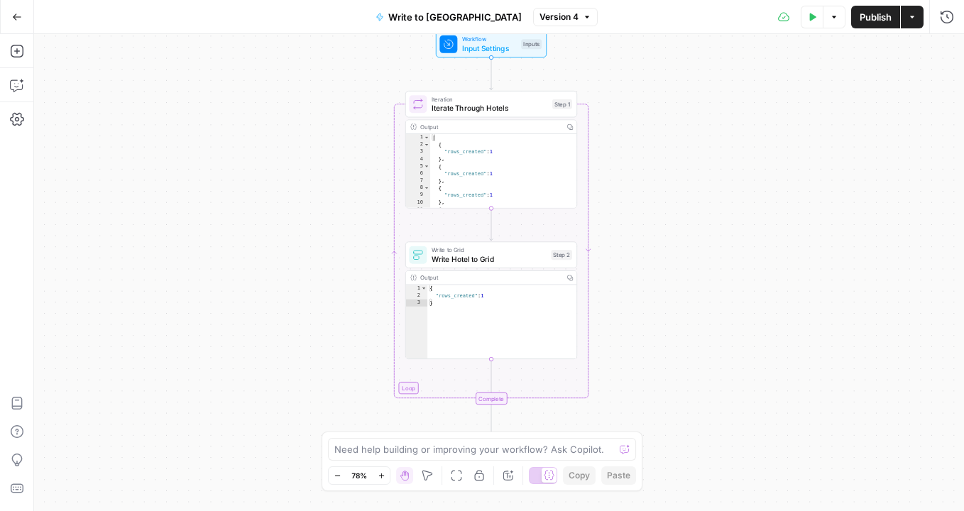
click at [453, 111] on span "Iterate Through Hotels" at bounding box center [490, 107] width 116 height 11
click at [466, 266] on div "Write to Grid Write Hotel to Grid Step 2 Copy step Delete step Add Note Test" at bounding box center [491, 254] width 172 height 26
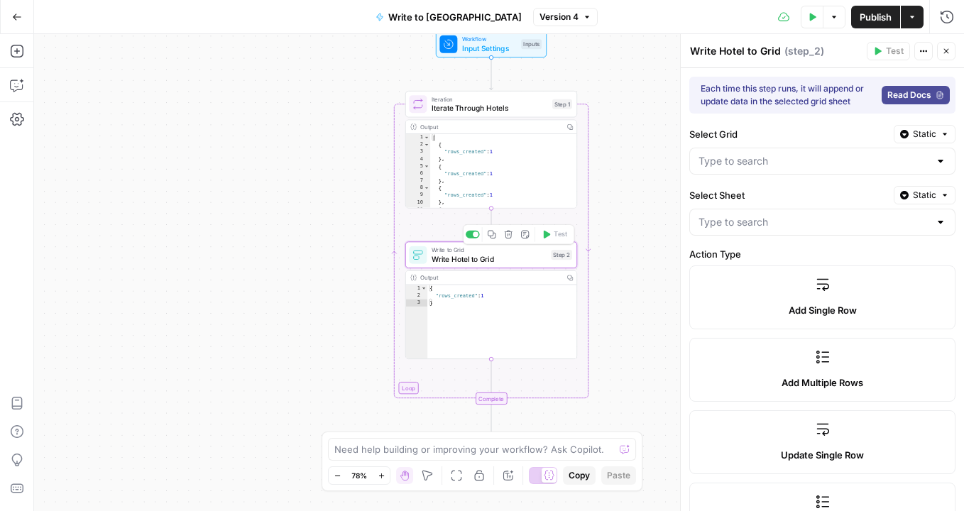
type input "Hotel Net New Content"
type input "Hotel Research"
type input "ID"
type input "Hotel Name"
type input "Description"
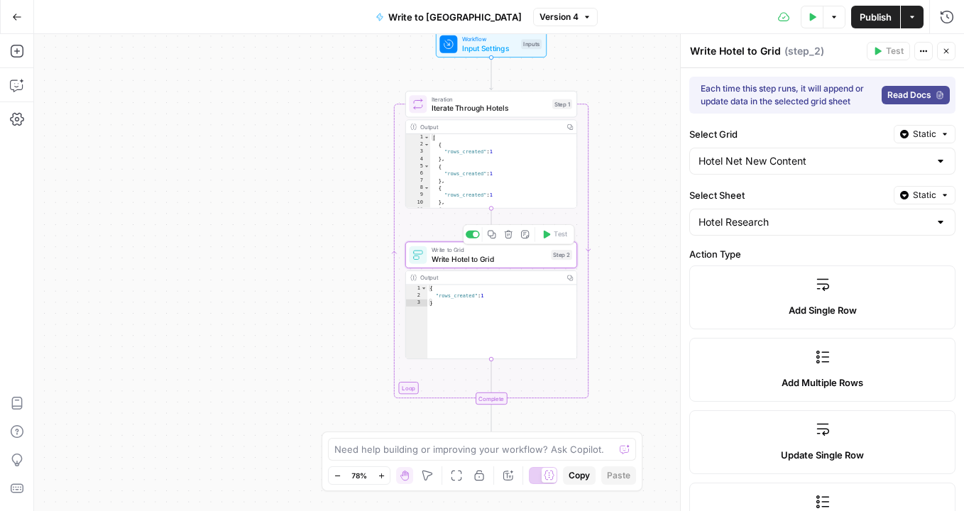
type input "Price Range"
type input "Total Score"
type input "Rank Position"
type input "Special Amenities"
type input "Family Friendly Amenities"
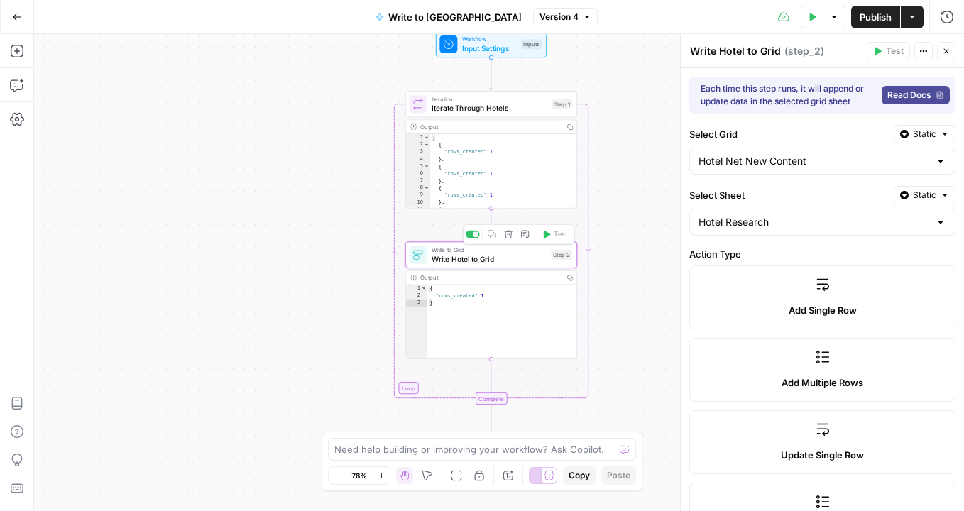
type input "Location"
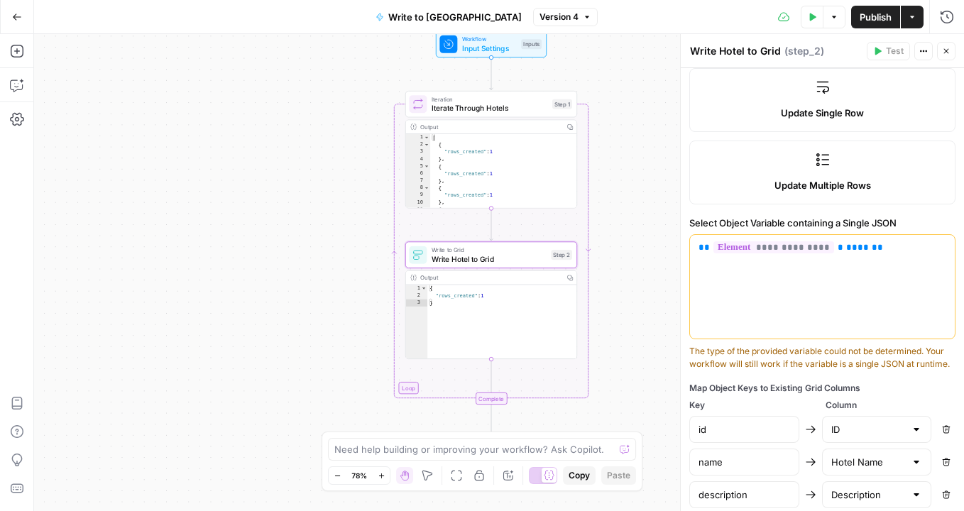
scroll to position [606, 0]
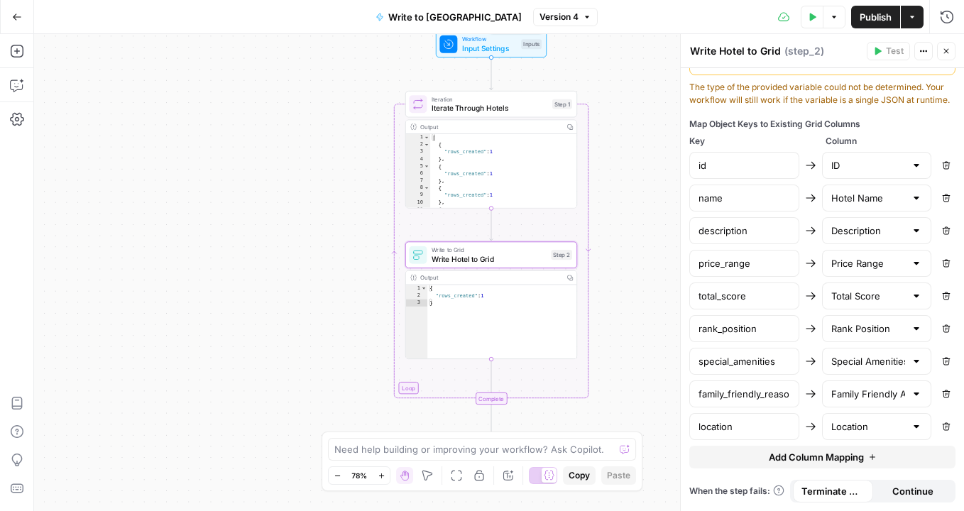
click at [474, 48] on span "Input Settings" at bounding box center [489, 48] width 55 height 11
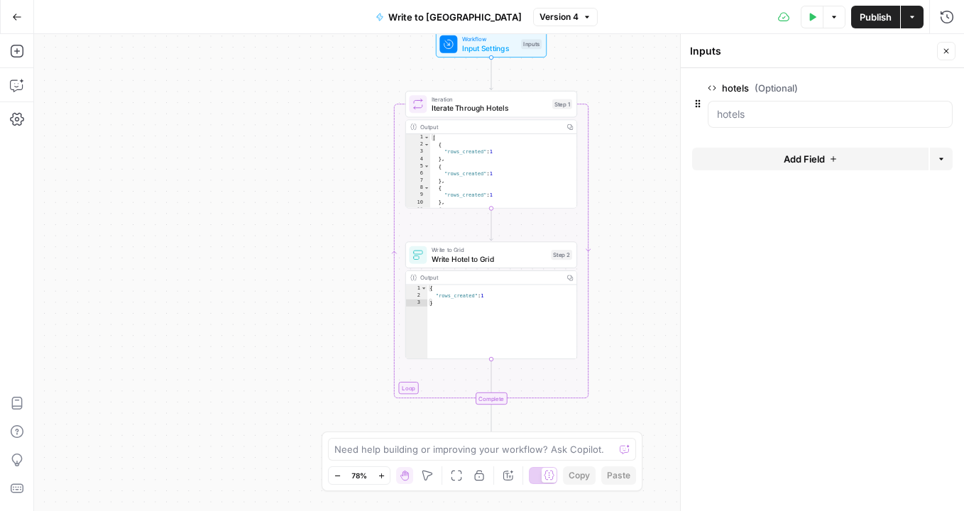
click at [510, 107] on span "Iterate Through Hotels" at bounding box center [490, 107] width 116 height 11
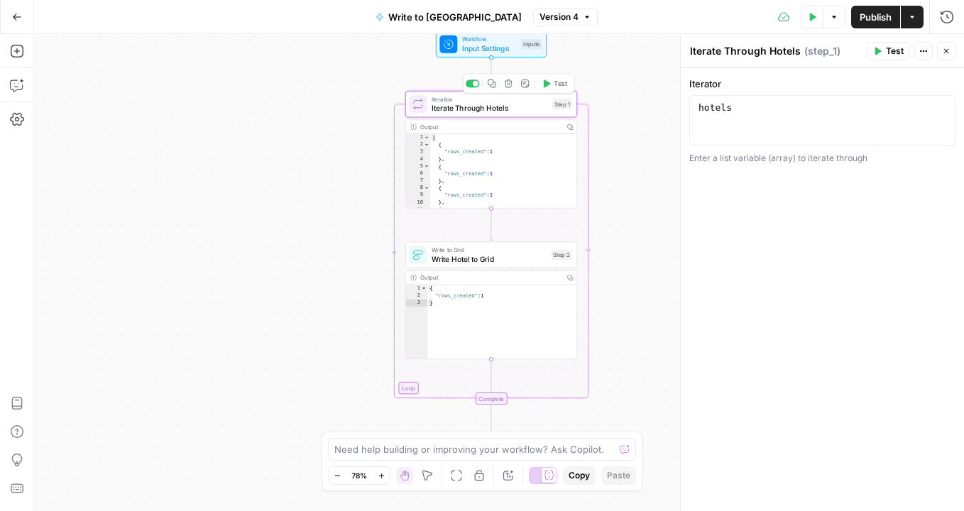
click at [491, 107] on span "Iterate Through Hotels" at bounding box center [490, 107] width 116 height 11
click at [451, 256] on span "Write Hotel to Grid" at bounding box center [489, 259] width 115 height 11
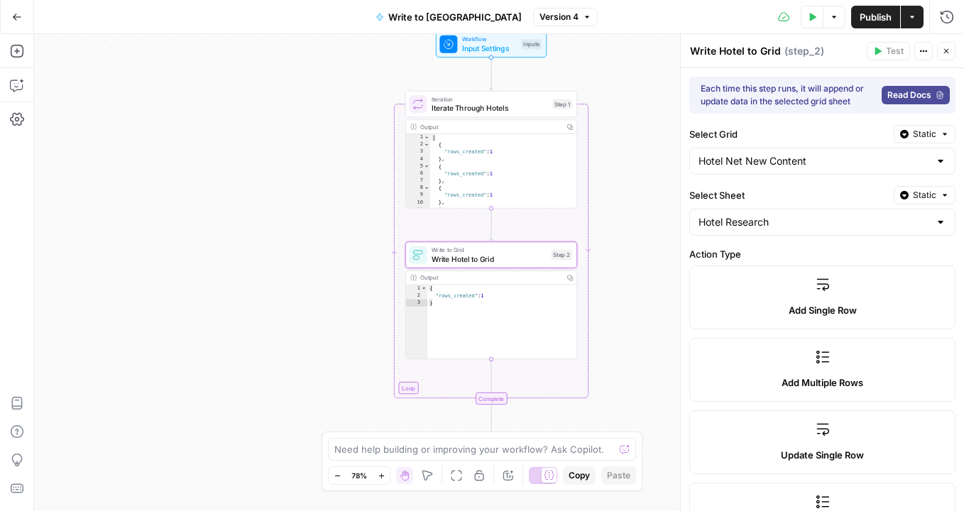
click at [916, 92] on span "Read Docs" at bounding box center [910, 95] width 44 height 13
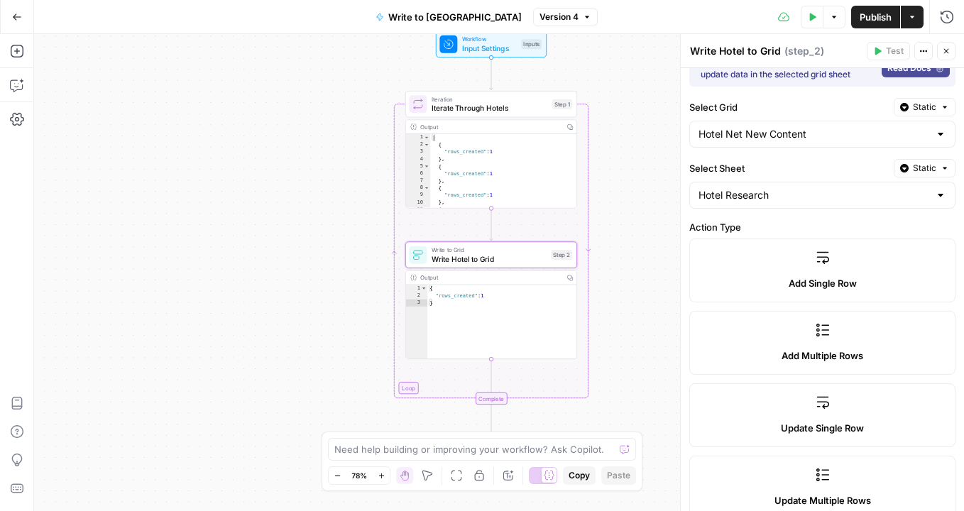
scroll to position [0, 0]
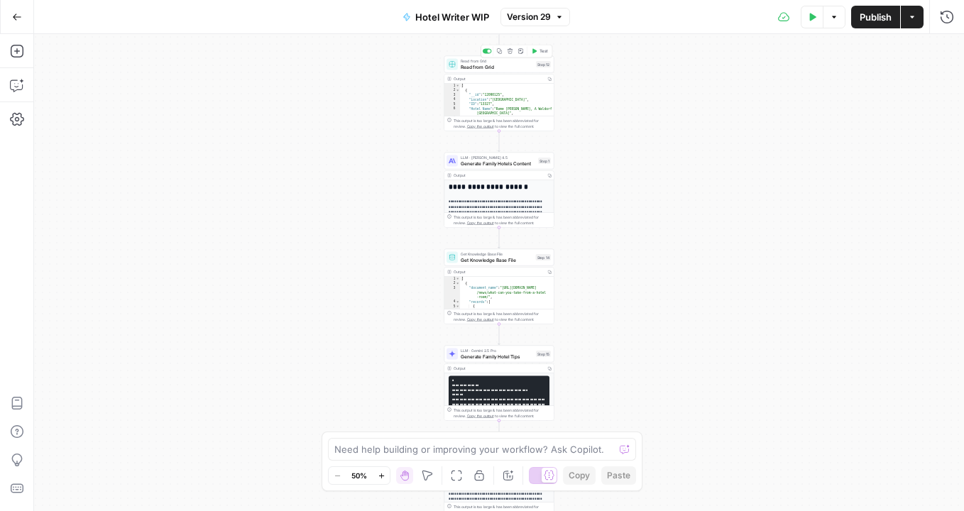
click at [472, 68] on span "Read from Grid" at bounding box center [497, 66] width 72 height 7
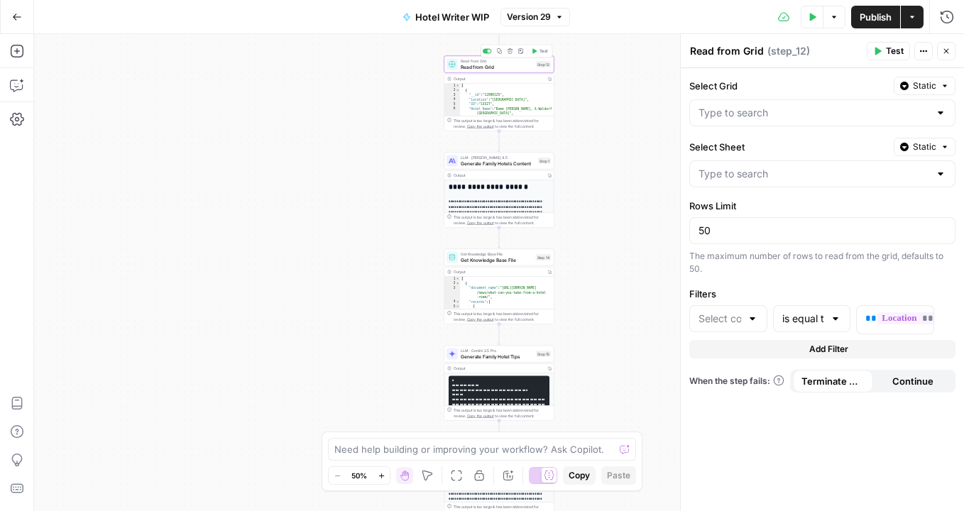
type input "Hotel Net New Content"
type input "Hotel Research"
type input "Location"
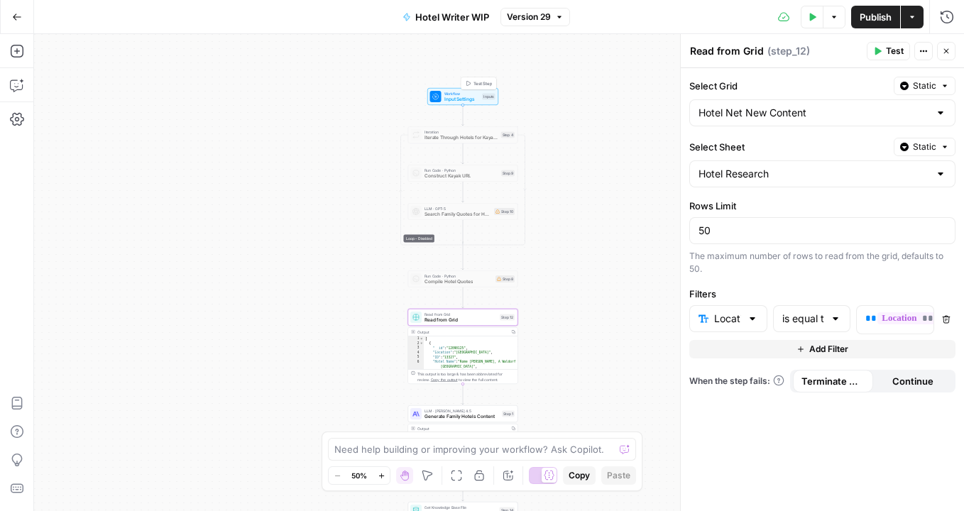
click at [448, 94] on span "Workflow" at bounding box center [463, 94] width 36 height 6
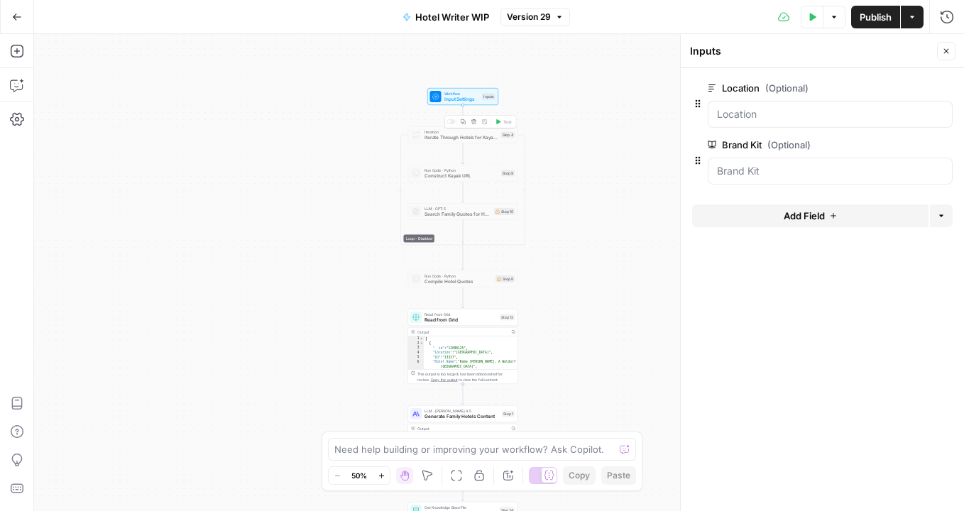
click at [451, 143] on div "Iteration Iterate Through Hotels for Kayak Quotes Step 4 Copy step Delete step …" at bounding box center [463, 134] width 110 height 17
click at [457, 100] on span "Input Settings" at bounding box center [463, 99] width 36 height 7
click at [439, 317] on span "Read from Grid" at bounding box center [461, 320] width 72 height 7
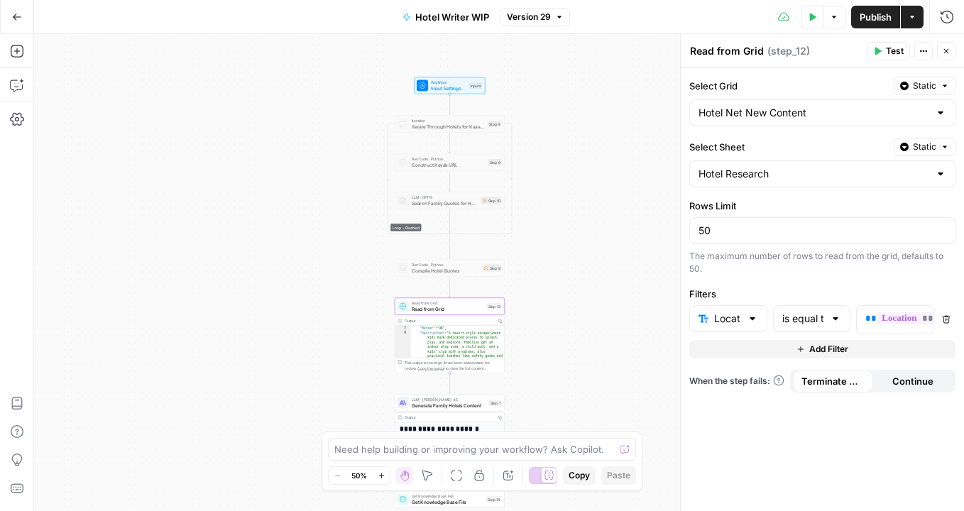
scroll to position [79, 0]
click at [528, 320] on div "Workflow Input Settings Inputs Loop - Disabled Iteration Iterate Through Hotels…" at bounding box center [499, 272] width 930 height 477
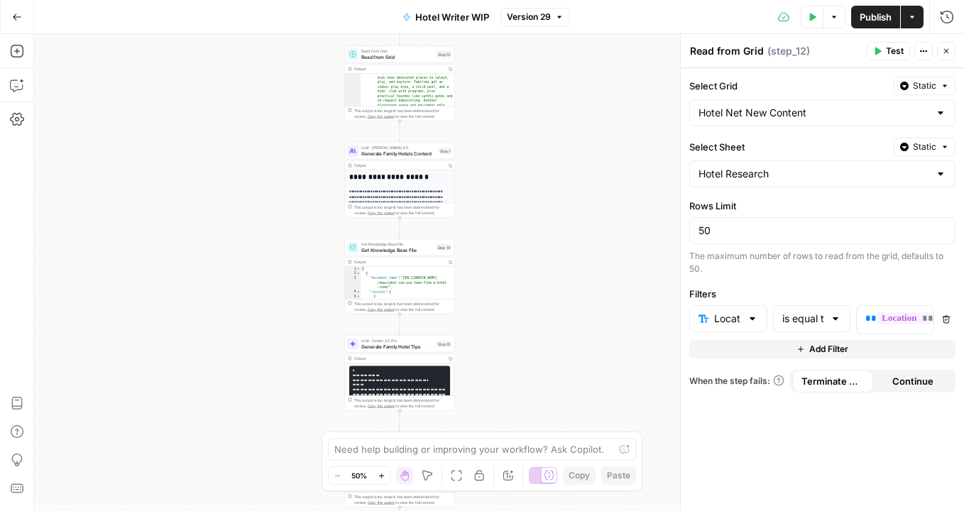
drag, startPoint x: 528, startPoint y: 320, endPoint x: 487, endPoint y: 116, distance: 208.6
click at [487, 116] on div "Workflow Input Settings Inputs Loop - Disabled Iteration Iterate Through Hotels…" at bounding box center [499, 272] width 930 height 477
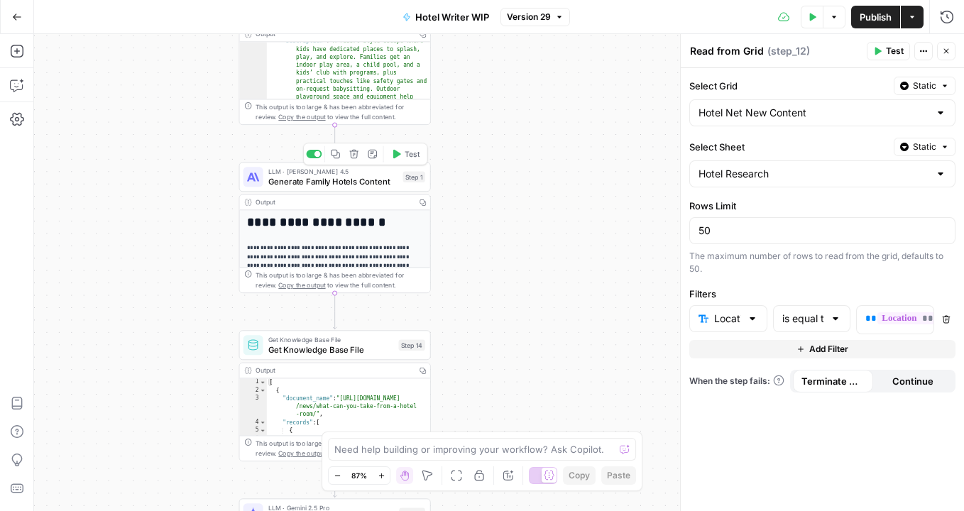
click at [289, 178] on span "Generate Family Hotels Content" at bounding box center [333, 181] width 130 height 12
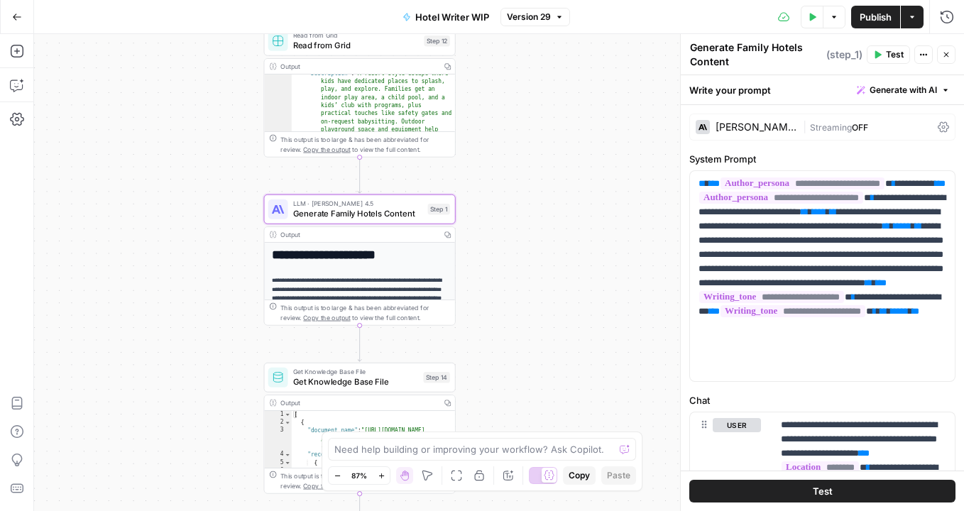
click at [365, 249] on h1 "**********" at bounding box center [360, 255] width 176 height 15
click at [346, 280] on p "**********" at bounding box center [360, 298] width 176 height 45
click at [760, 275] on p "**********" at bounding box center [823, 276] width 248 height 199
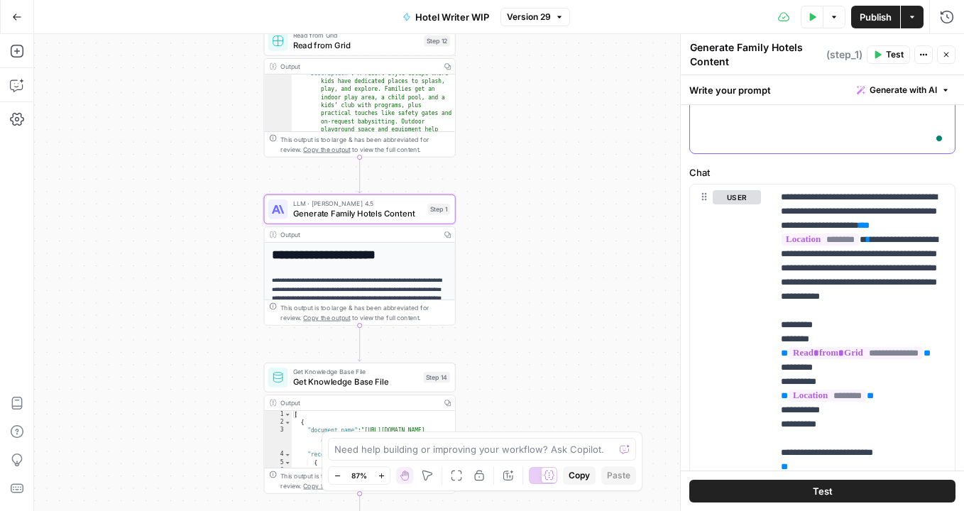
scroll to position [229, 0]
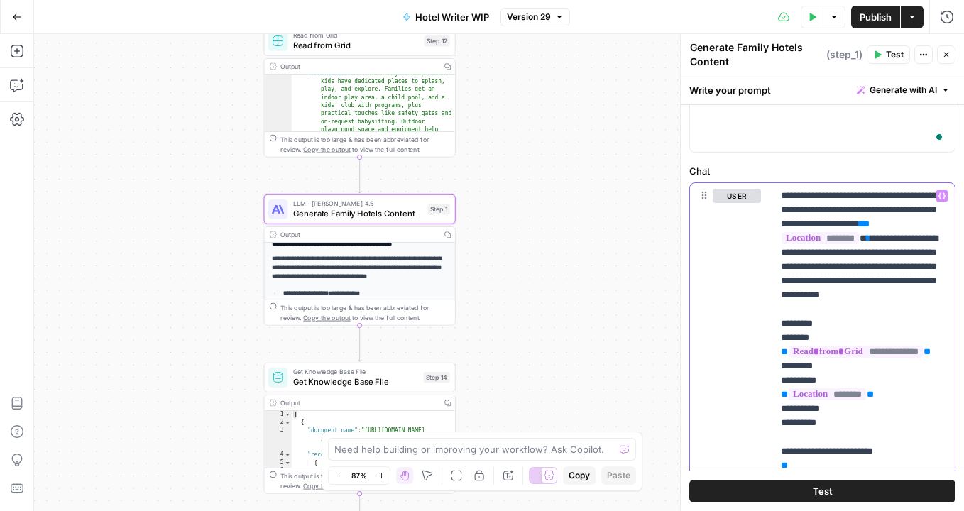
scroll to position [149, 0]
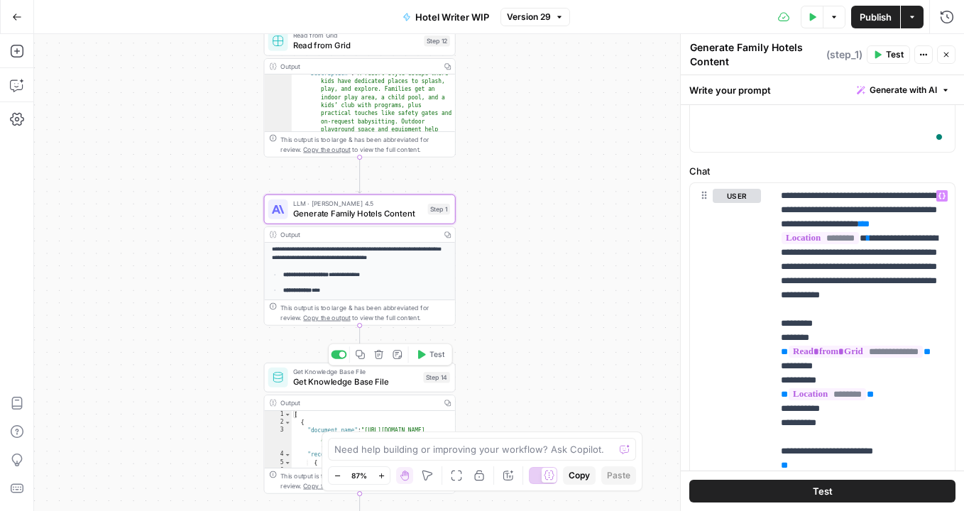
click at [307, 381] on span "Get Knowledge Base File" at bounding box center [356, 382] width 126 height 12
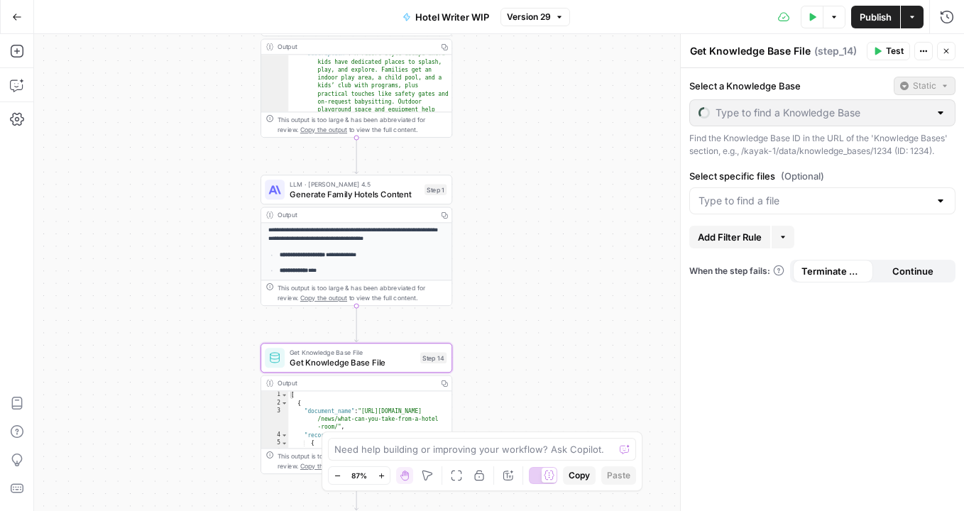
type input "Hotel Tips Links"
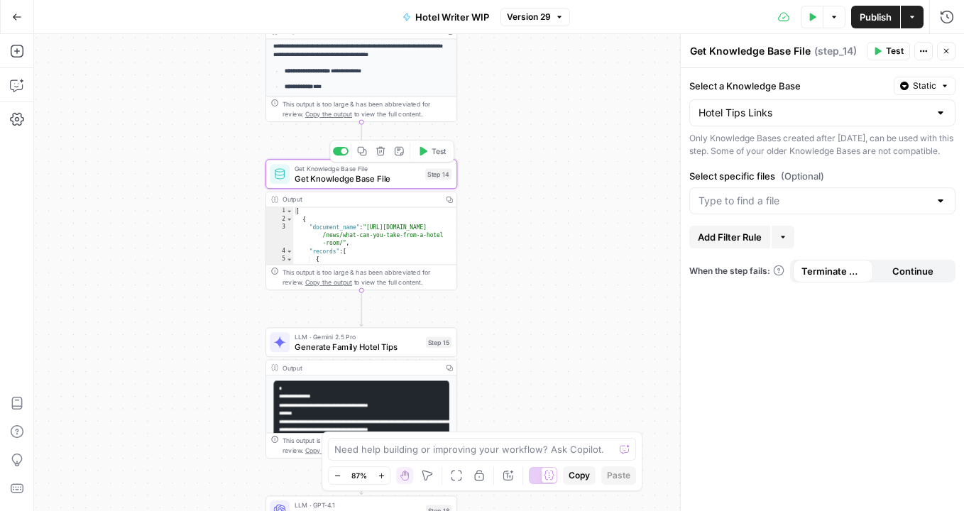
click at [343, 181] on span "Get Knowledge Base File" at bounding box center [358, 179] width 126 height 12
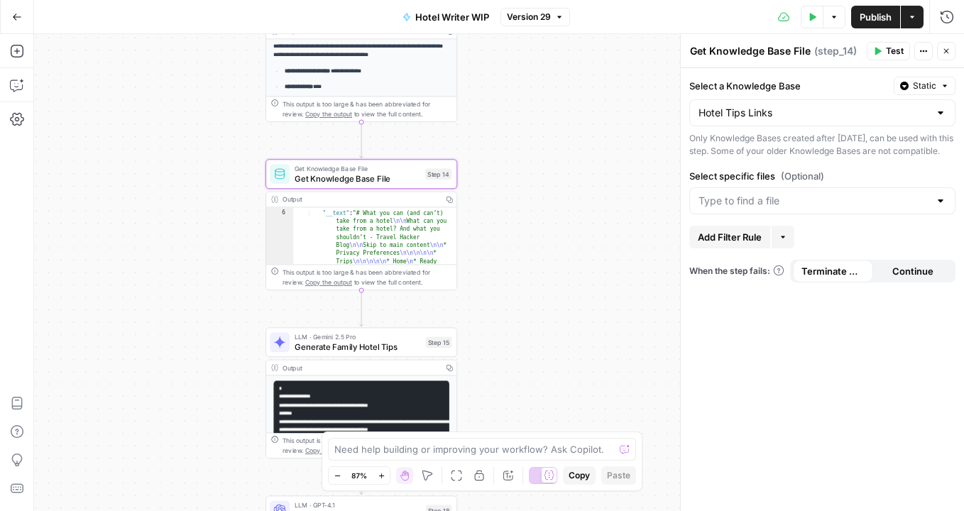
scroll to position [62, 0]
click at [359, 351] on span "Generate Family Hotel Tips" at bounding box center [358, 347] width 126 height 12
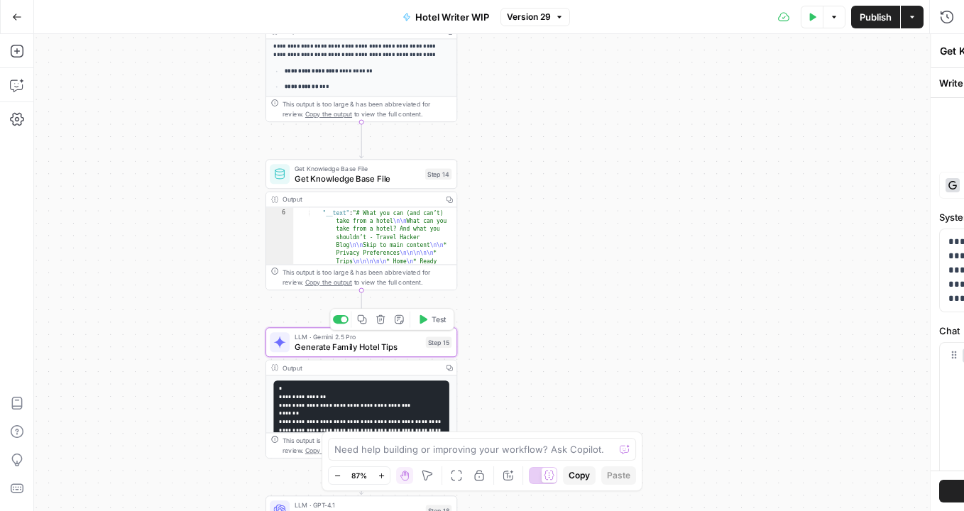
type textarea "Generate Family Hotel Tips"
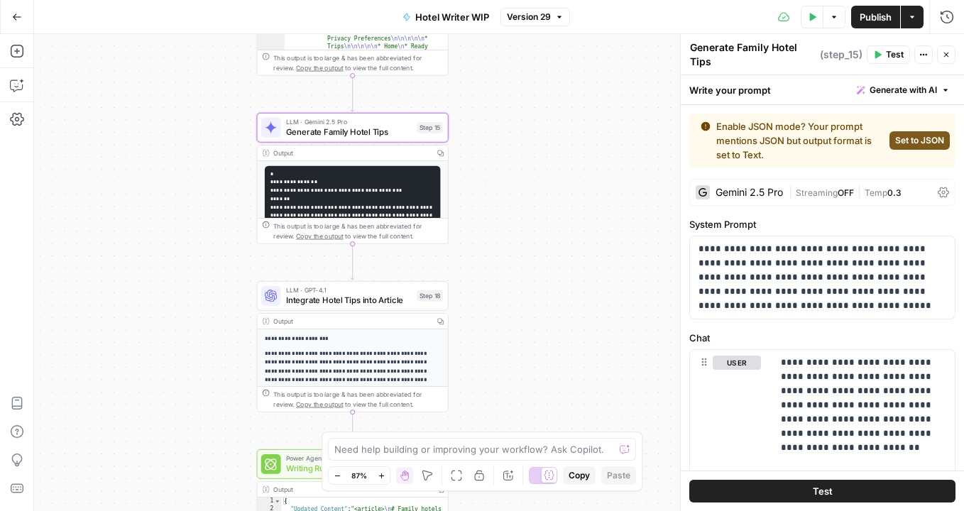
drag, startPoint x: 715, startPoint y: 63, endPoint x: 692, endPoint y: 39, distance: 33.2
click at [692, 39] on div "Generate Family Hotel Tips Generate Family Hotel Tips" at bounding box center [753, 54] width 133 height 31
click at [758, 191] on div "Gemini 2.5 Pro" at bounding box center [749, 192] width 67 height 10
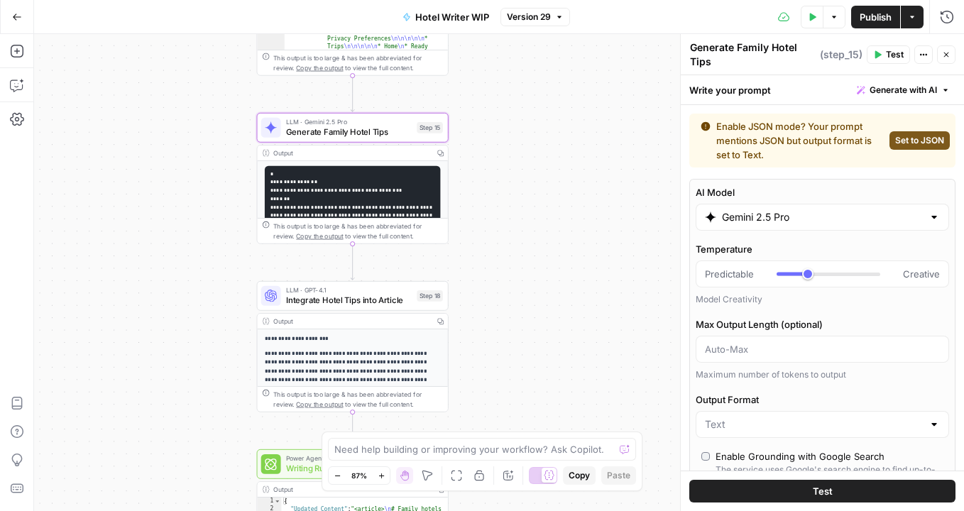
click at [300, 157] on div "Output" at bounding box center [351, 153] width 156 height 10
click at [293, 127] on span "Generate Family Hotel Tips" at bounding box center [349, 132] width 126 height 12
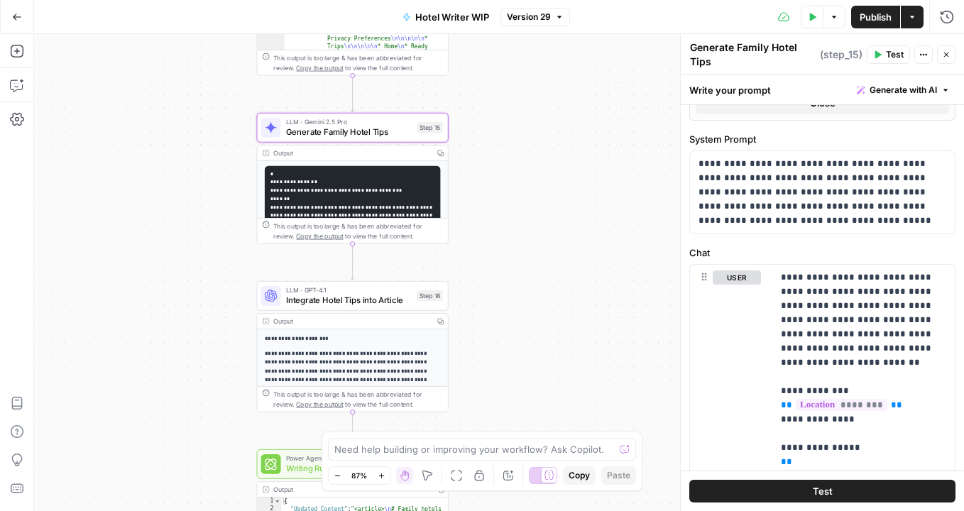
scroll to position [604, 0]
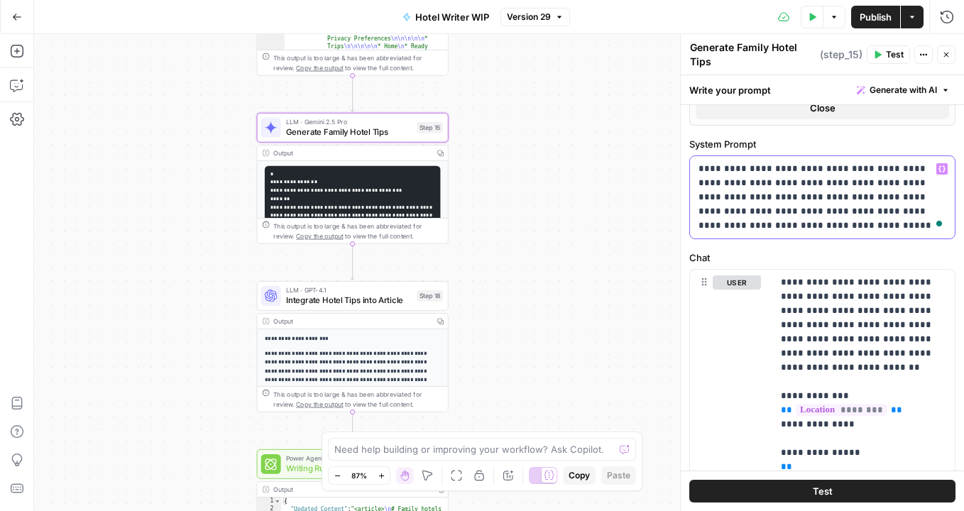
drag, startPoint x: 766, startPoint y: 231, endPoint x: 683, endPoint y: 156, distance: 112.1
click at [683, 156] on div "Generate Family Hotel Tips Generate Family Hotel Tips ( step_15 ) Test Actions …" at bounding box center [822, 272] width 284 height 477
copy p "**********"
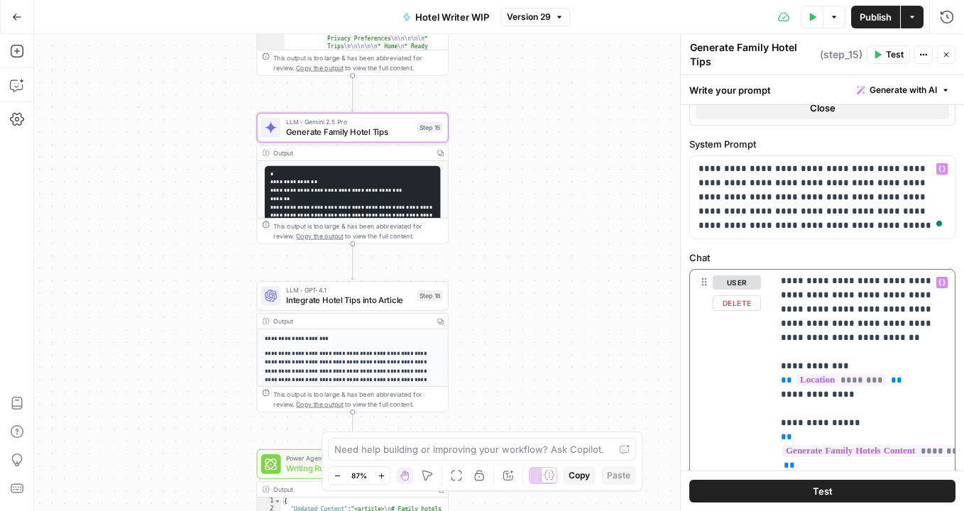
click at [354, 298] on span "Integrate Hotel Tips into Article" at bounding box center [349, 300] width 126 height 12
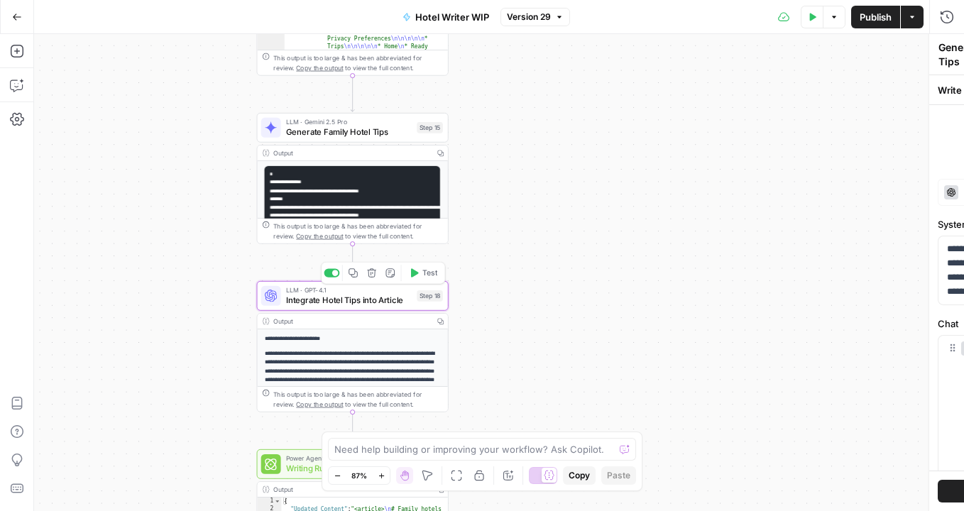
type textarea "Integrate Hotel Tips into Article"
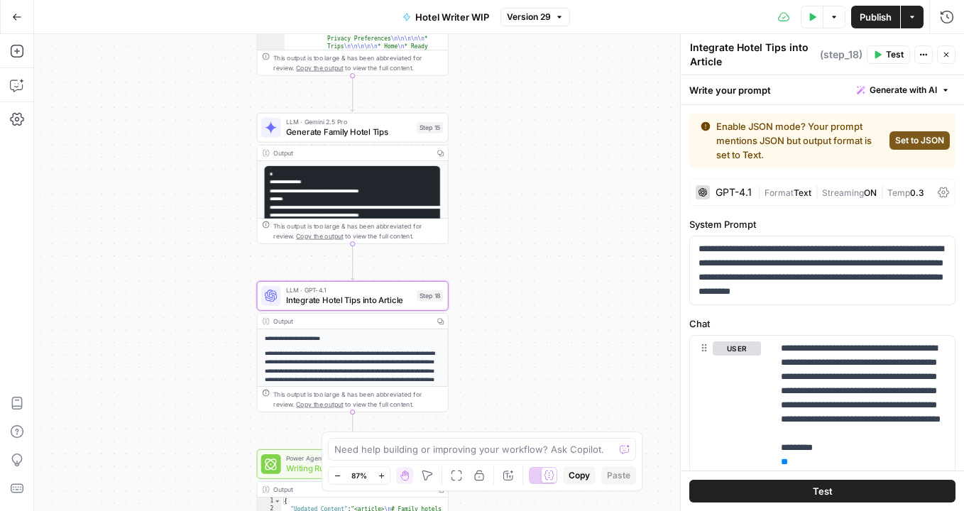
drag, startPoint x: 729, startPoint y: 63, endPoint x: 667, endPoint y: 39, distance: 67.0
click at [667, 39] on body "Kayak New Home Browse Insights Opportunities Your Data Recent Grids Hotel Net N…" at bounding box center [482, 255] width 964 height 511
click at [762, 274] on p "**********" at bounding box center [823, 270] width 248 height 57
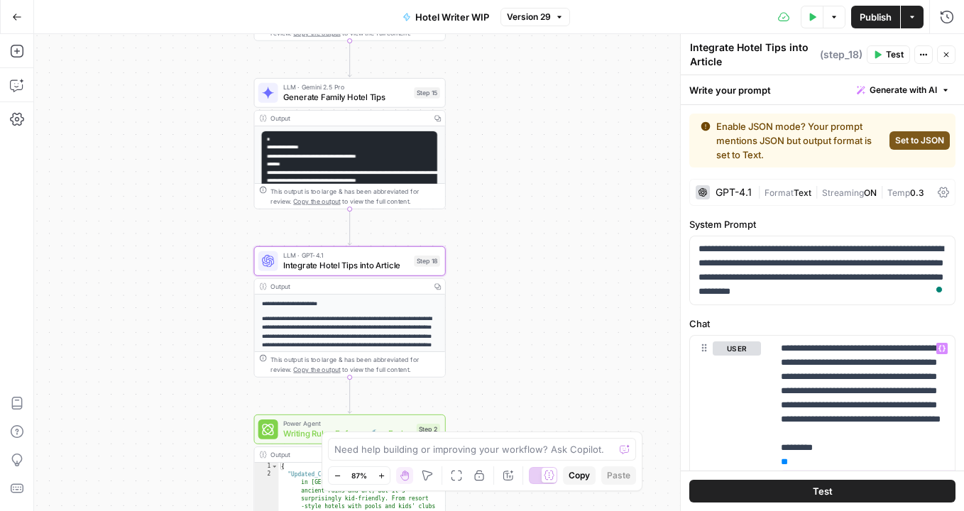
click at [490, 361] on div "Workflow Input Settings Inputs Loop - Disabled Iteration Iterate Through Hotels…" at bounding box center [499, 272] width 930 height 477
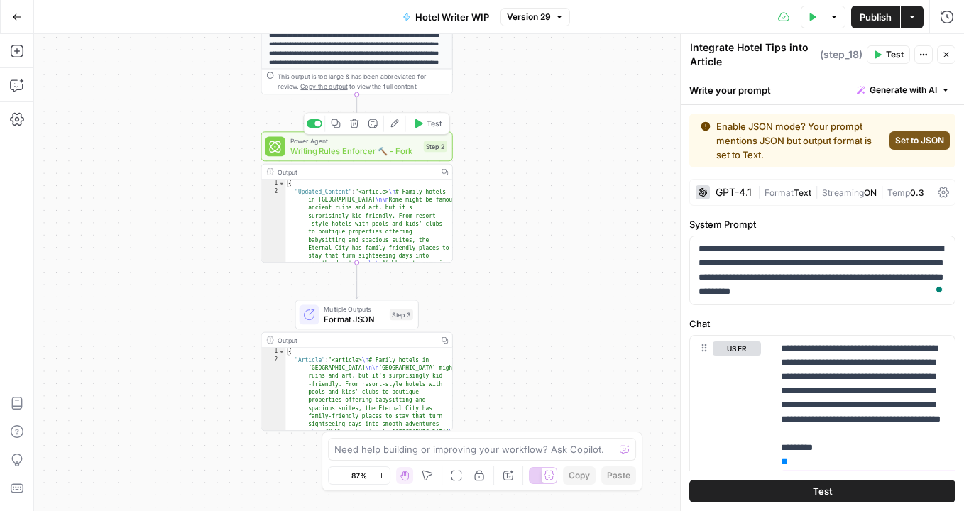
click at [293, 151] on span "Writing Rules Enforcer 🔨 - Fork" at bounding box center [354, 151] width 129 height 12
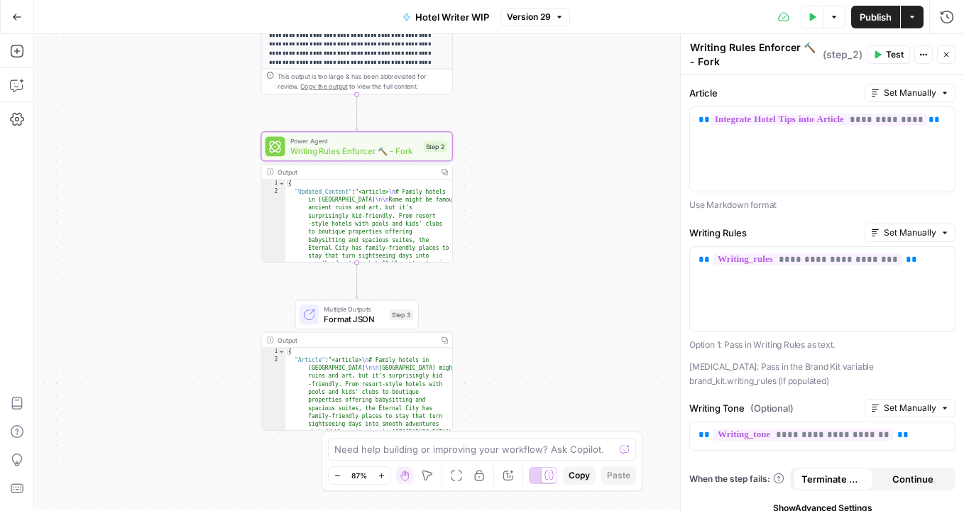
drag, startPoint x: 721, startPoint y: 60, endPoint x: 688, endPoint y: 40, distance: 38.2
click at [688, 40] on div "Writing Rules Enforcer 🔨 - Fork Writing Rules Enforcer 🔨 - Fork" at bounding box center [755, 54] width 136 height 31
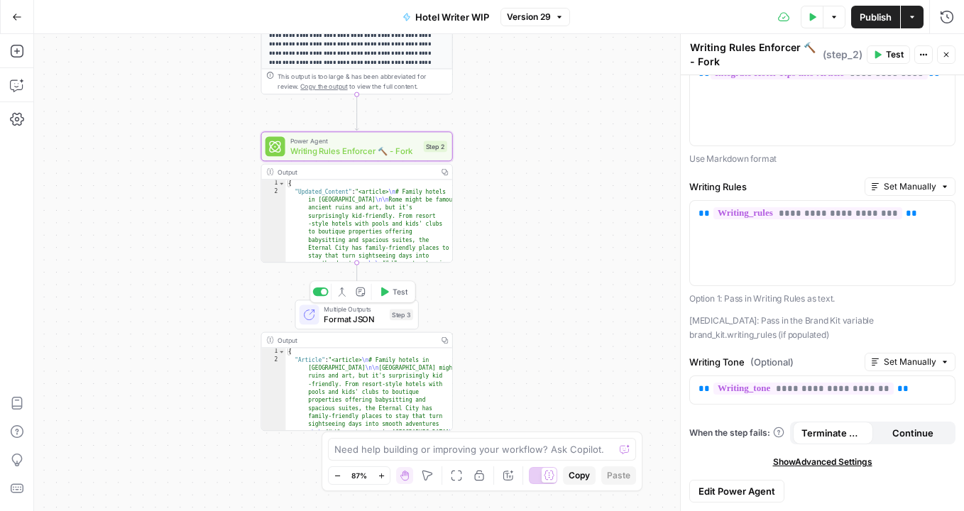
click at [349, 313] on span "Format JSON" at bounding box center [354, 319] width 60 height 12
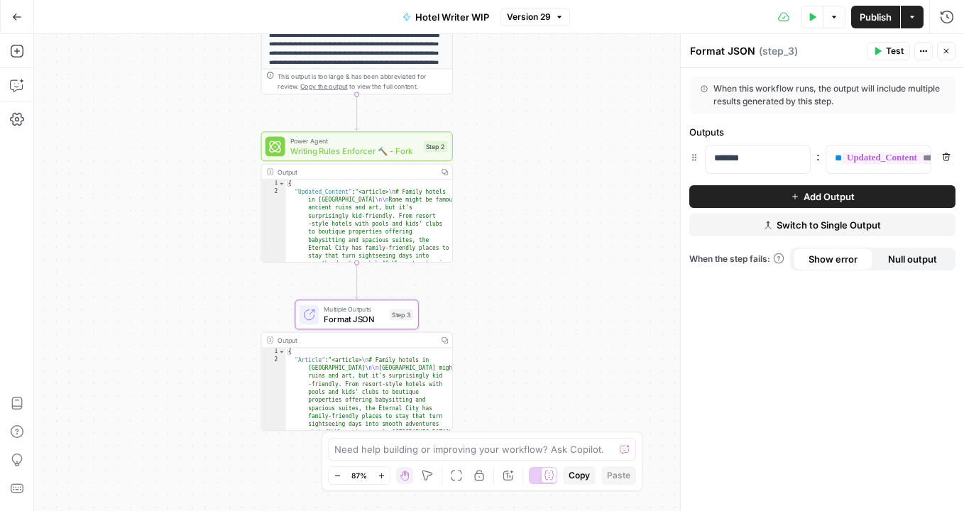
click at [312, 344] on div "Output" at bounding box center [356, 340] width 156 height 10
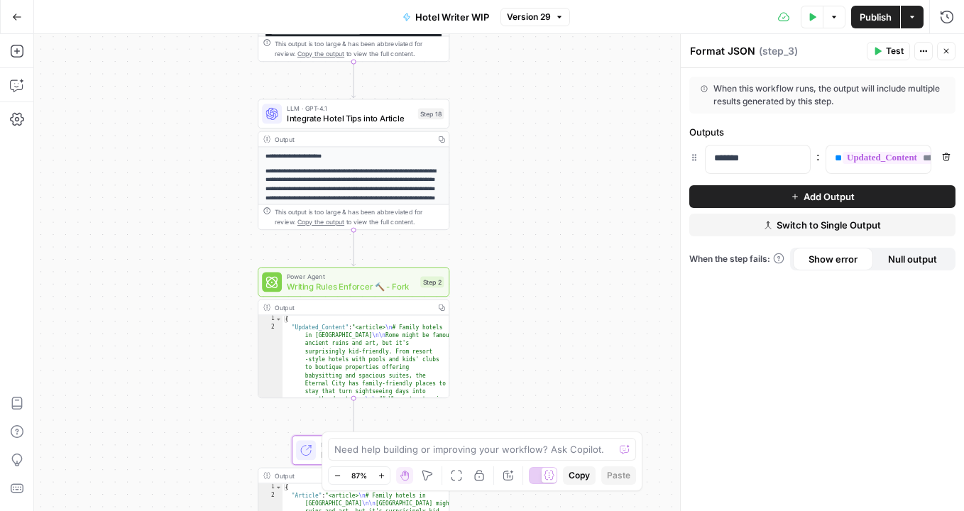
drag, startPoint x: 836, startPoint y: 103, endPoint x: 712, endPoint y: 83, distance: 126.5
click at [712, 83] on div "When this workflow runs, the output will include multiple results generated by …" at bounding box center [823, 95] width 244 height 26
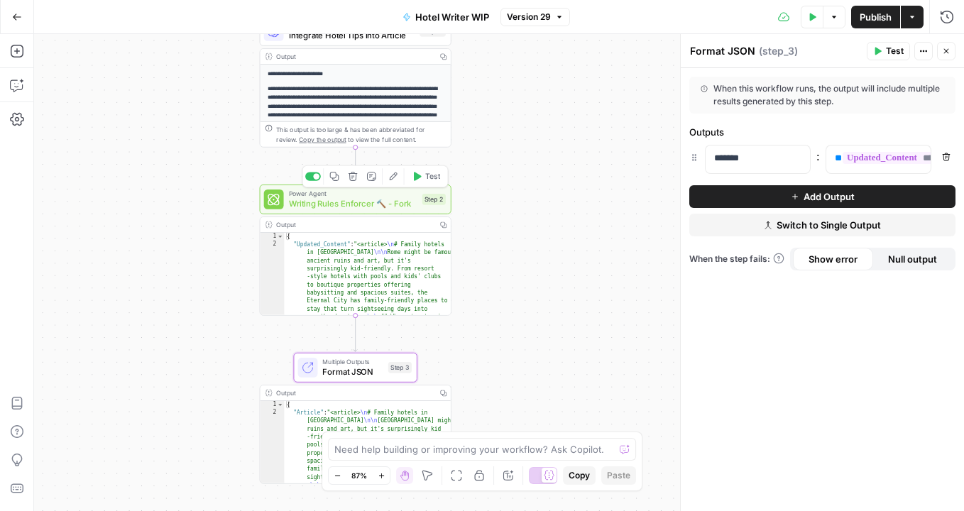
click at [313, 199] on span "Writing Rules Enforcer 🔨 - Fork" at bounding box center [353, 203] width 129 height 12
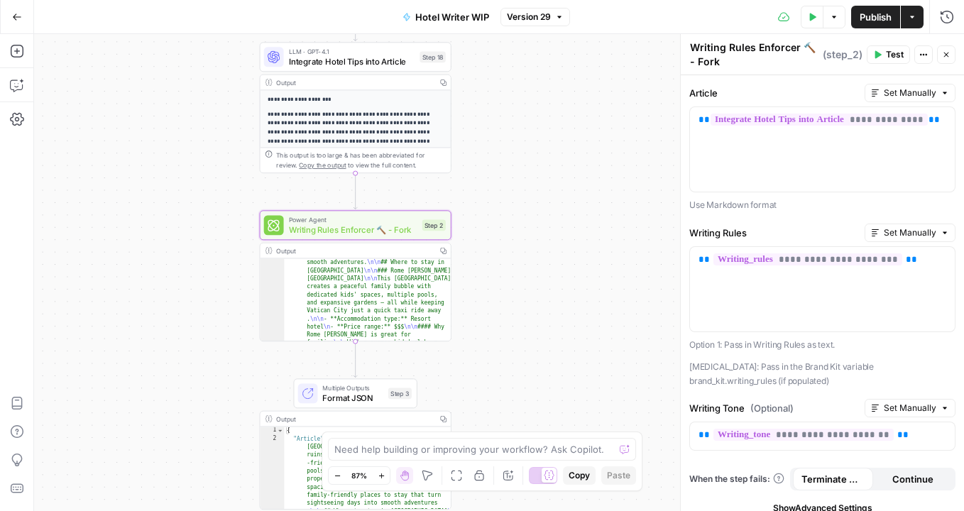
scroll to position [92, 0]
click at [325, 393] on span "Format JSON" at bounding box center [352, 398] width 60 height 12
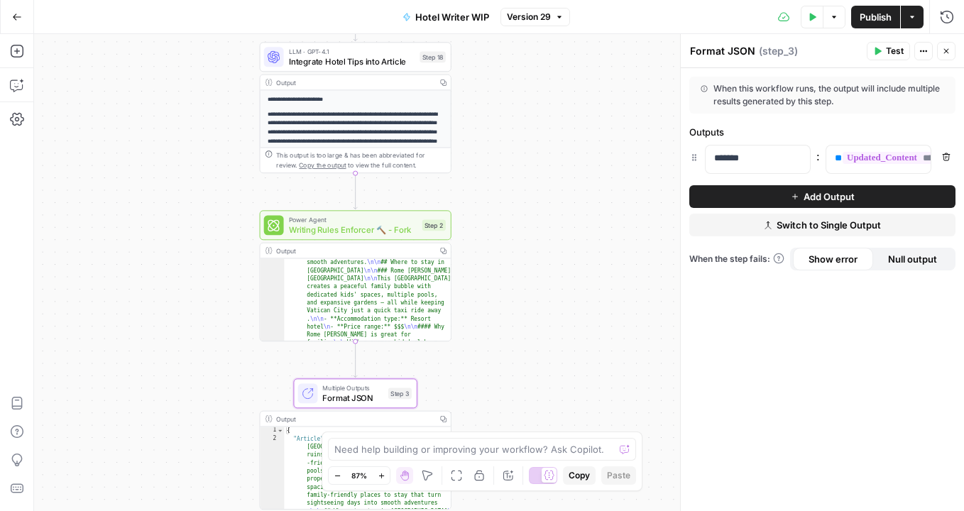
drag, startPoint x: 839, startPoint y: 101, endPoint x: 711, endPoint y: 87, distance: 128.5
click at [711, 87] on div "When this workflow runs, the output will include multiple results generated by …" at bounding box center [823, 95] width 244 height 26
copy div "When this workflow runs, the output will include multiple results generated by …"
click at [484, 374] on div "Workflow Input Settings Inputs Loop - Disabled Iteration Iterate Through Hotels…" at bounding box center [499, 272] width 930 height 477
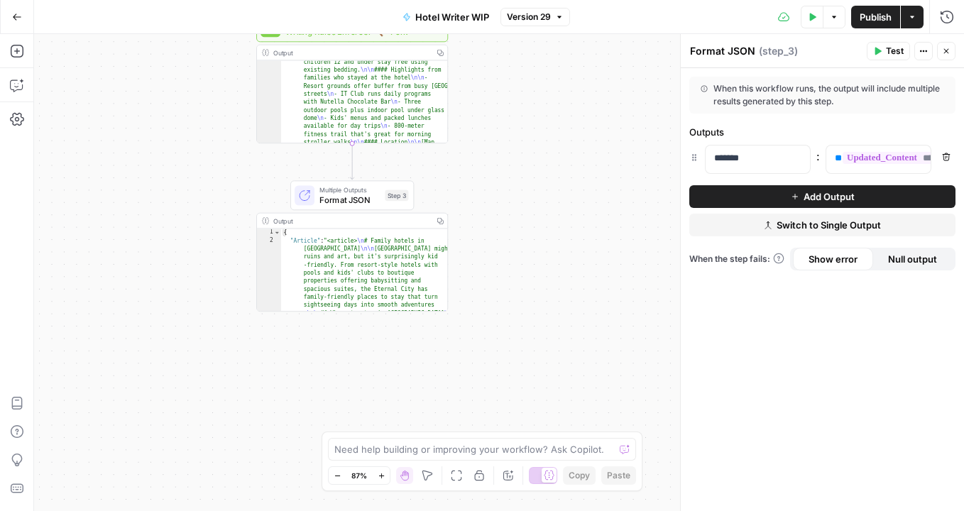
click at [343, 218] on div "Output" at bounding box center [351, 221] width 156 height 10
type textarea "**********"
click at [314, 197] on div at bounding box center [305, 195] width 20 height 20
click at [280, 218] on div "Output" at bounding box center [351, 221] width 156 height 10
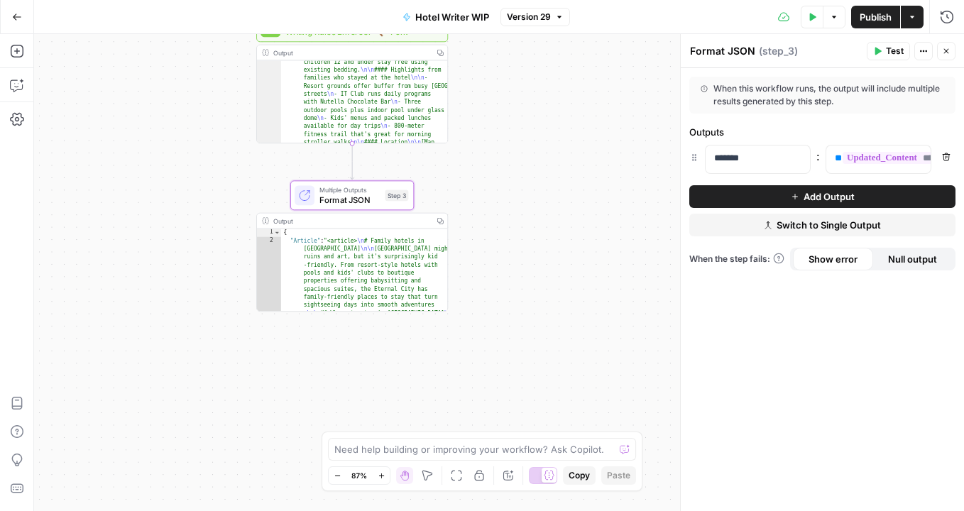
click at [359, 190] on span "Multiple Outputs" at bounding box center [350, 190] width 60 height 10
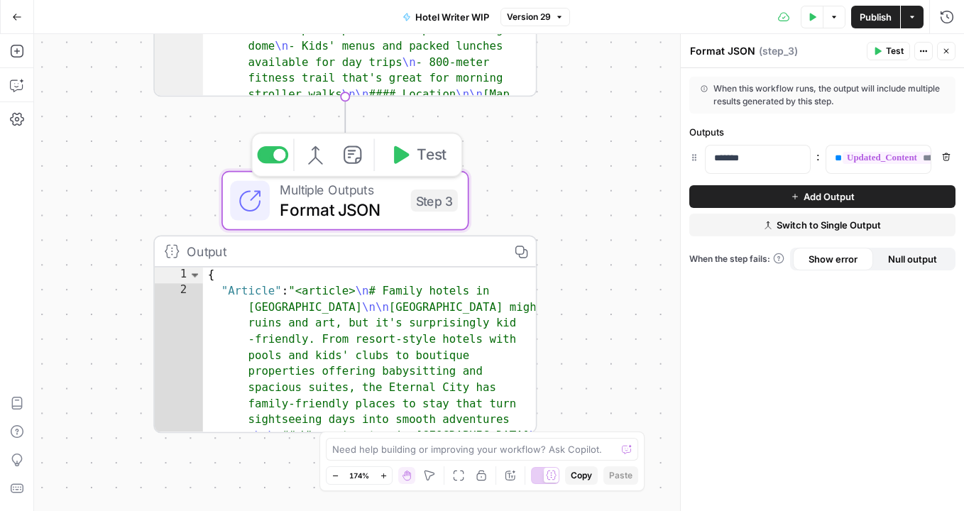
click at [359, 190] on span "Multiple Outputs" at bounding box center [340, 190] width 121 height 20
click at [356, 251] on div "Output" at bounding box center [343, 251] width 312 height 20
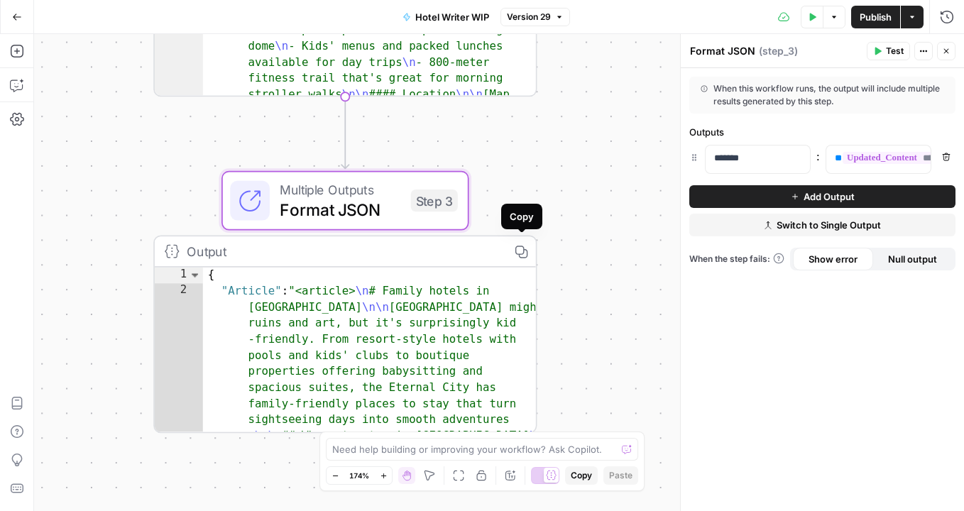
click at [518, 250] on icon "button" at bounding box center [520, 251] width 13 height 13
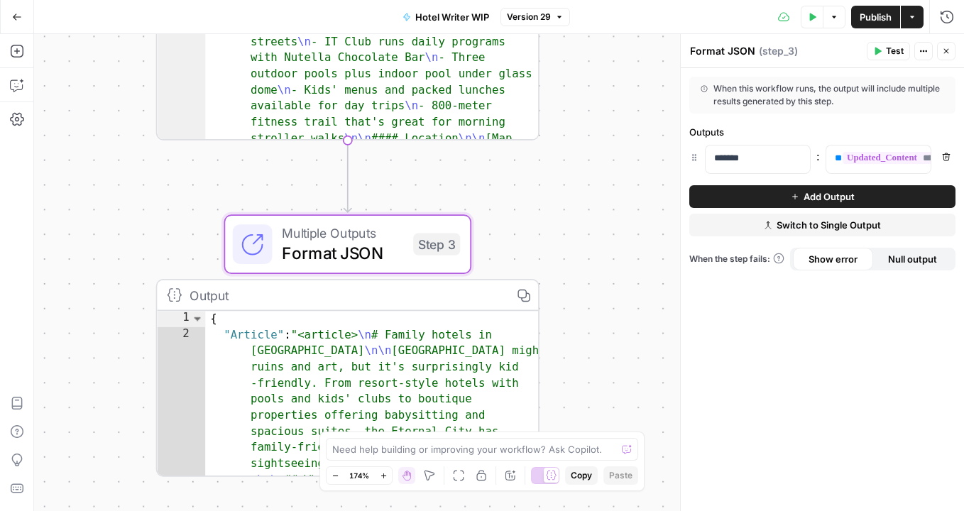
scroll to position [0, 0]
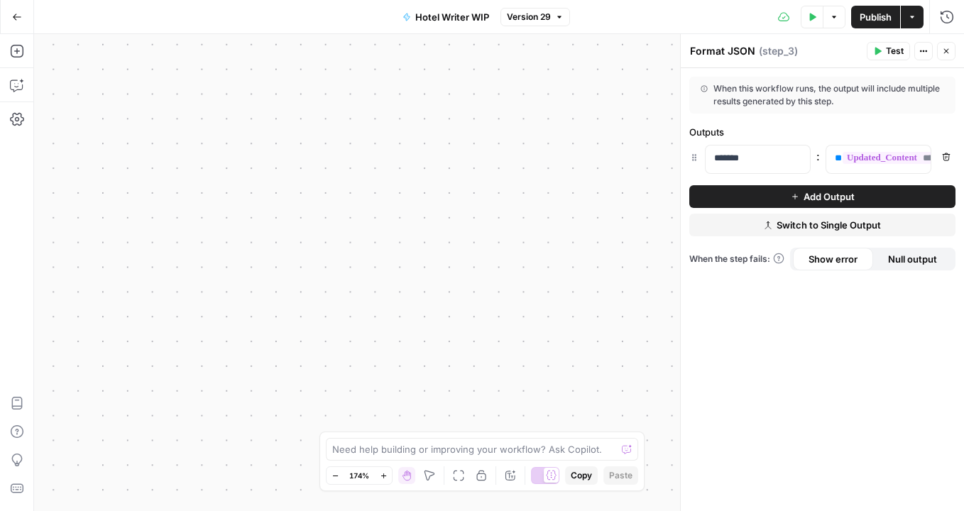
click at [952, 50] on button "Close" at bounding box center [946, 51] width 18 height 18
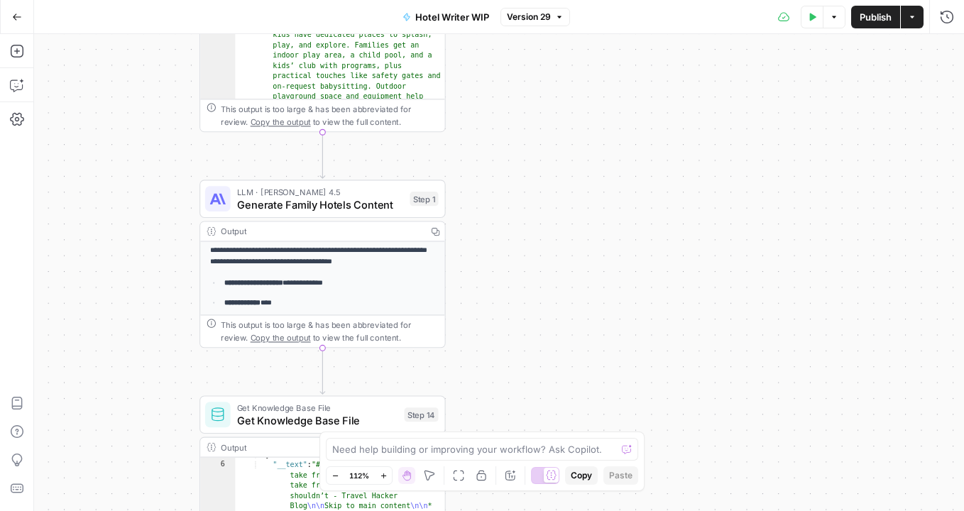
click at [339, 266] on p "**********" at bounding box center [323, 250] width 227 height 35
click at [255, 258] on p "**********" at bounding box center [323, 250] width 227 height 35
click at [356, 234] on div "Output" at bounding box center [321, 231] width 200 height 13
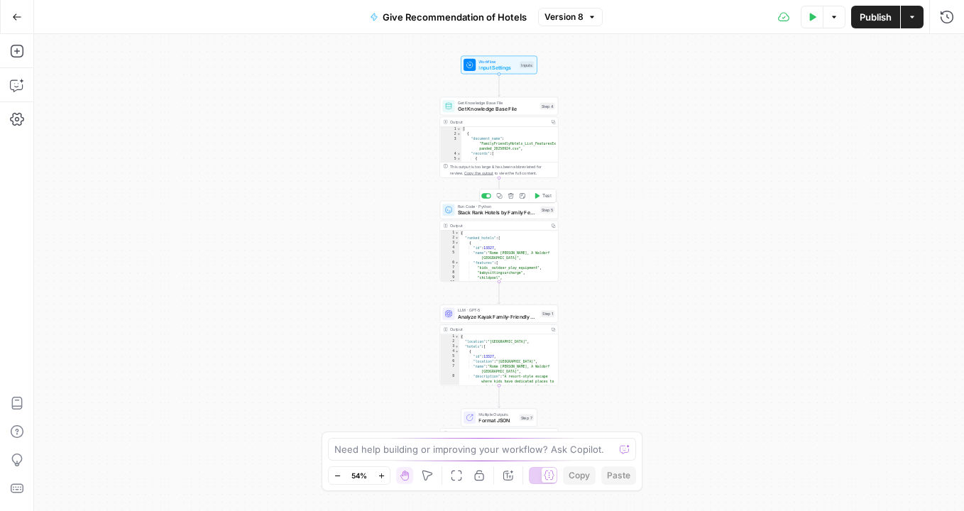
click at [488, 215] on span "Stack Rank Hotels by Family Features" at bounding box center [498, 213] width 80 height 8
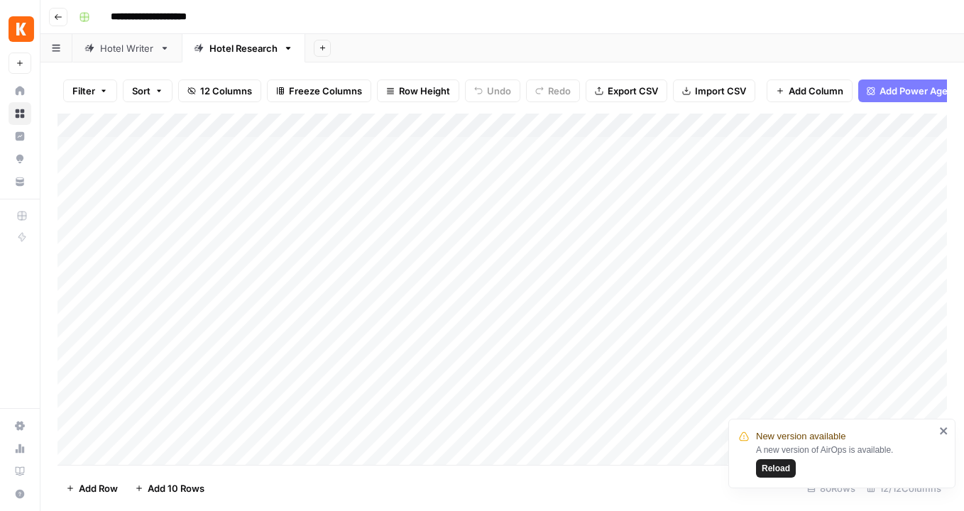
click at [119, 47] on div "Hotel Writer" at bounding box center [127, 48] width 54 height 14
click at [856, 148] on div "Add Column" at bounding box center [503, 210] width 890 height 192
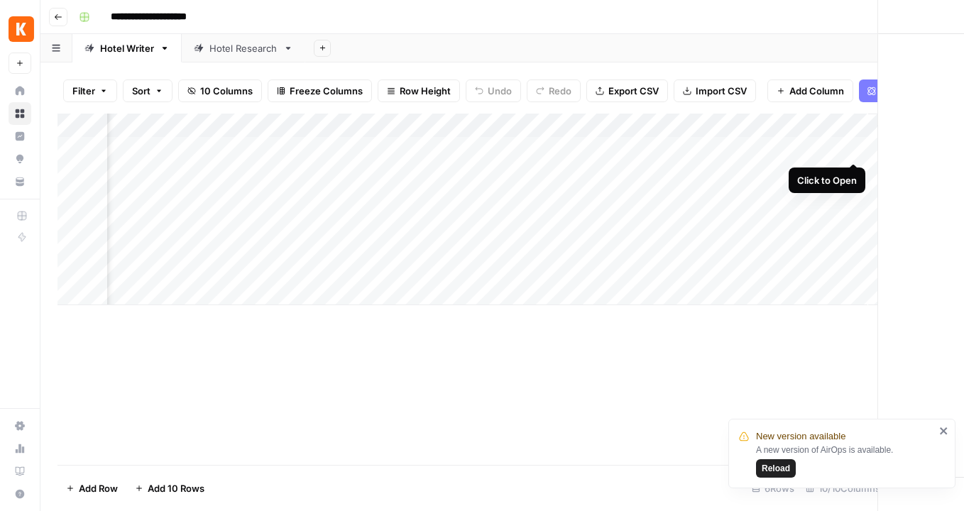
scroll to position [0, 592]
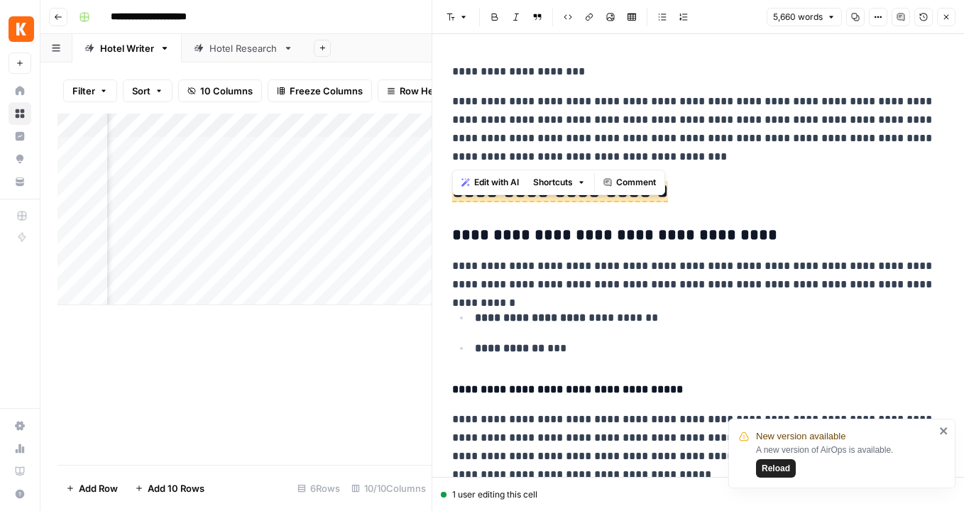
drag, startPoint x: 432, startPoint y: 136, endPoint x: 429, endPoint y: 107, distance: 28.6
click at [432, 107] on div "**********" at bounding box center [698, 255] width 533 height 511
click at [599, 124] on p "**********" at bounding box center [698, 129] width 492 height 74
